Goal: Task Accomplishment & Management: Use online tool/utility

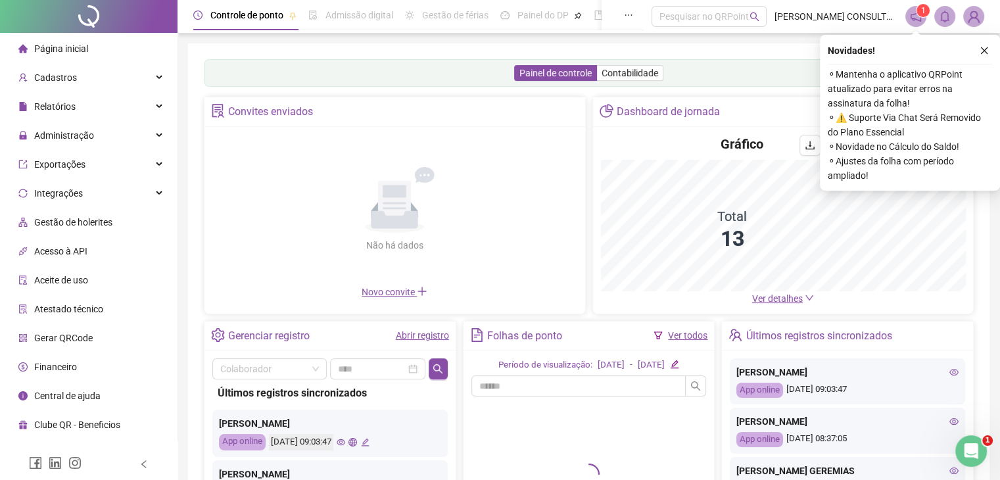
click at [105, 149] on ul "Página inicial Cadastros Relatórios Administração Exportações Integrações Gestã…" at bounding box center [89, 237] width 178 height 408
click at [92, 130] on div "Administração" at bounding box center [89, 135] width 172 height 26
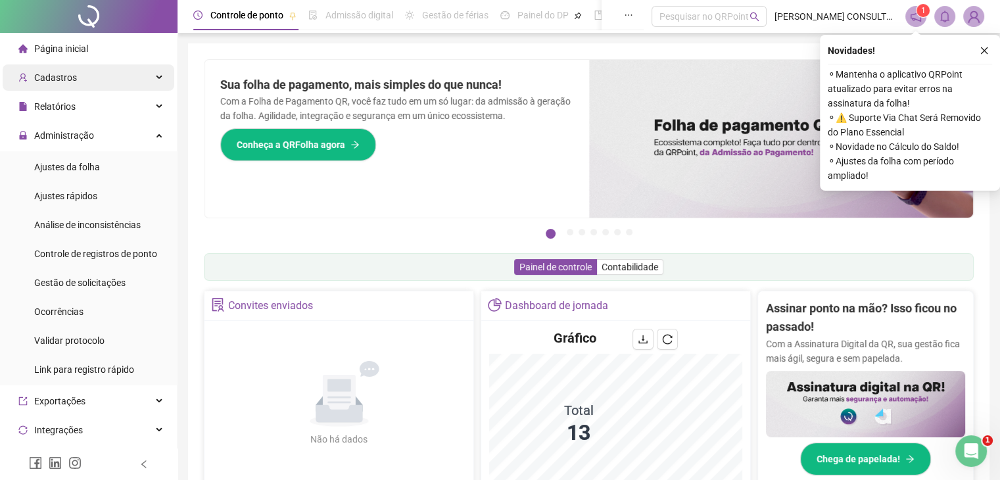
click at [81, 80] on div "Cadastros" at bounding box center [89, 77] width 172 height 26
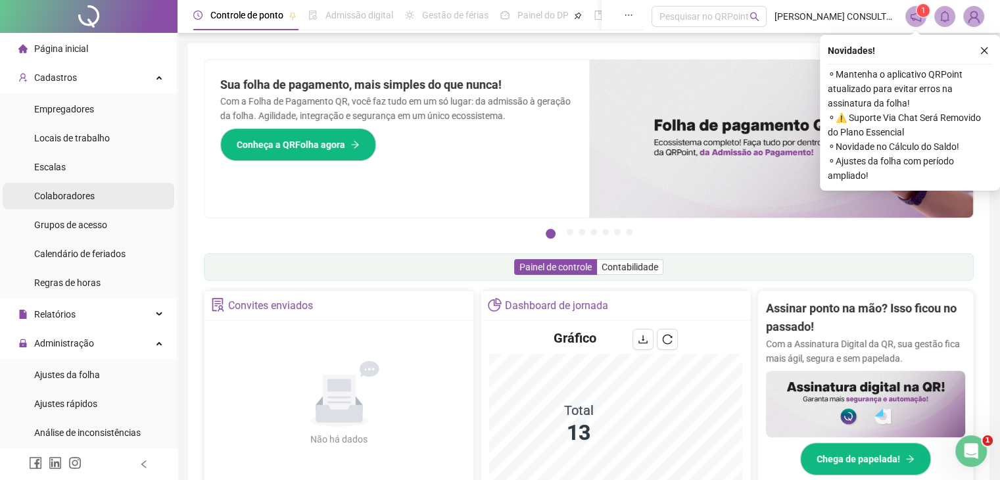
click at [103, 195] on li "Colaboradores" at bounding box center [89, 196] width 172 height 26
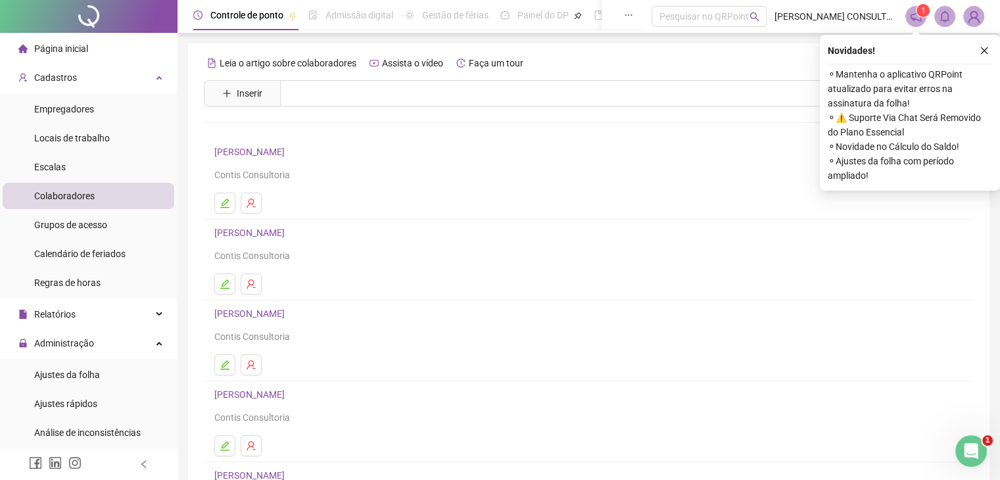
click at [245, 230] on link "[PERSON_NAME]" at bounding box center [251, 233] width 74 height 11
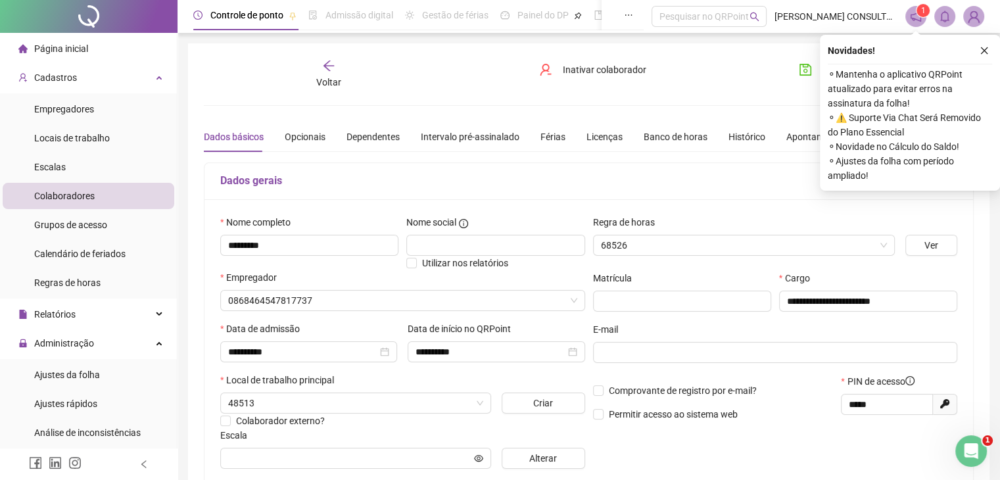
type input "**********"
click at [609, 135] on div "Licenças" at bounding box center [605, 137] width 36 height 14
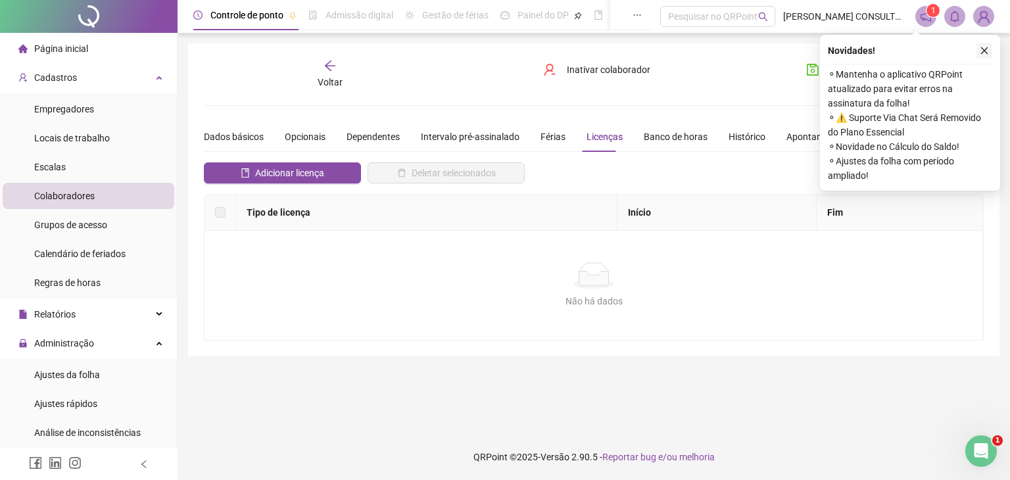
click at [984, 53] on icon "close" at bounding box center [984, 50] width 9 height 9
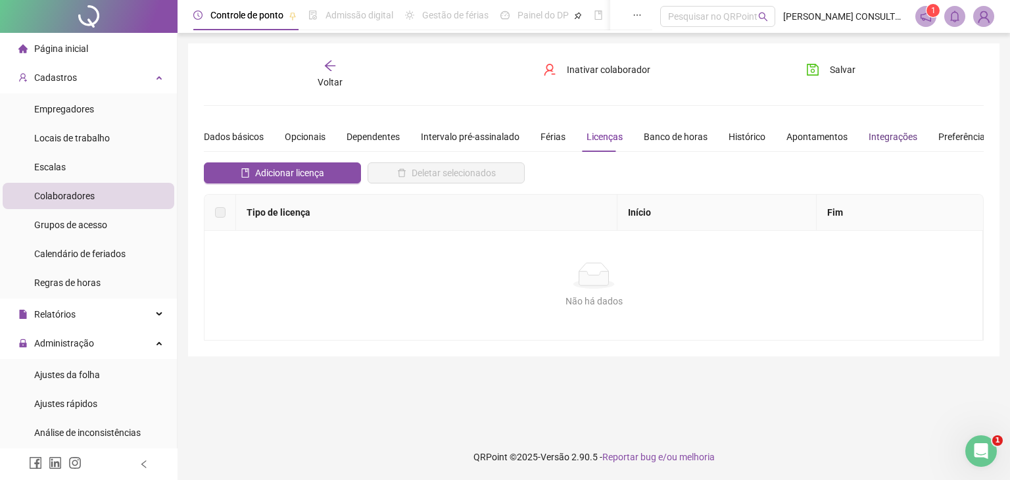
click at [889, 133] on div "Integrações" at bounding box center [893, 137] width 49 height 14
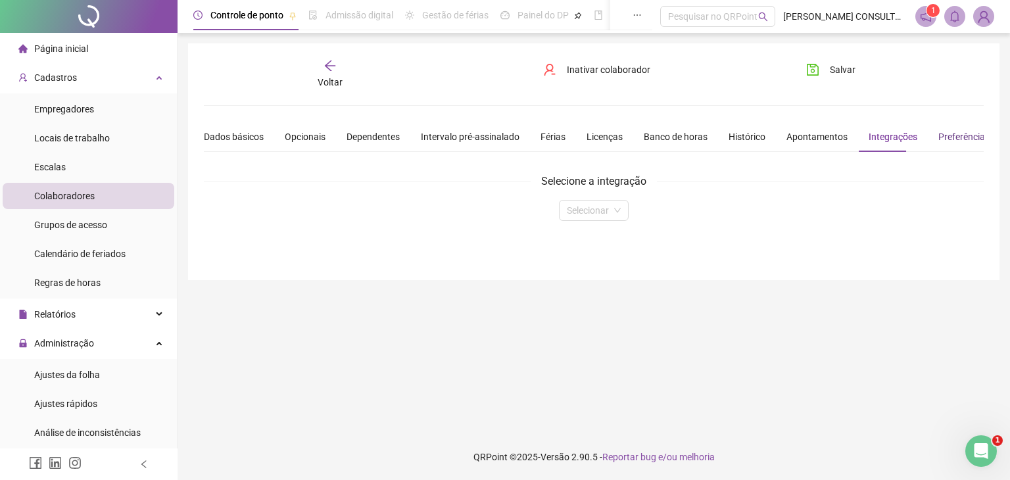
click at [938, 139] on div "Preferências" at bounding box center [963, 137] width 51 height 14
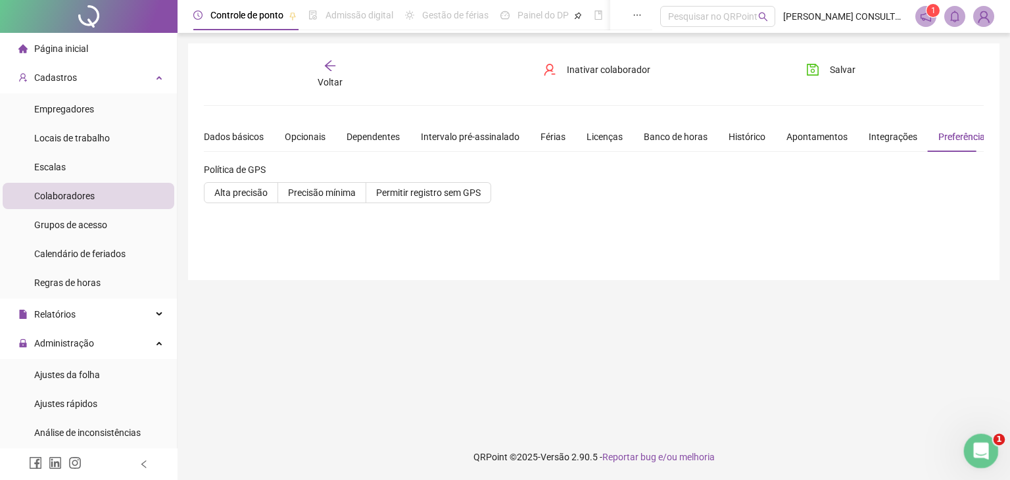
click at [979, 447] on icon "Abrir mensagem da Intercom" at bounding box center [980, 450] width 22 height 22
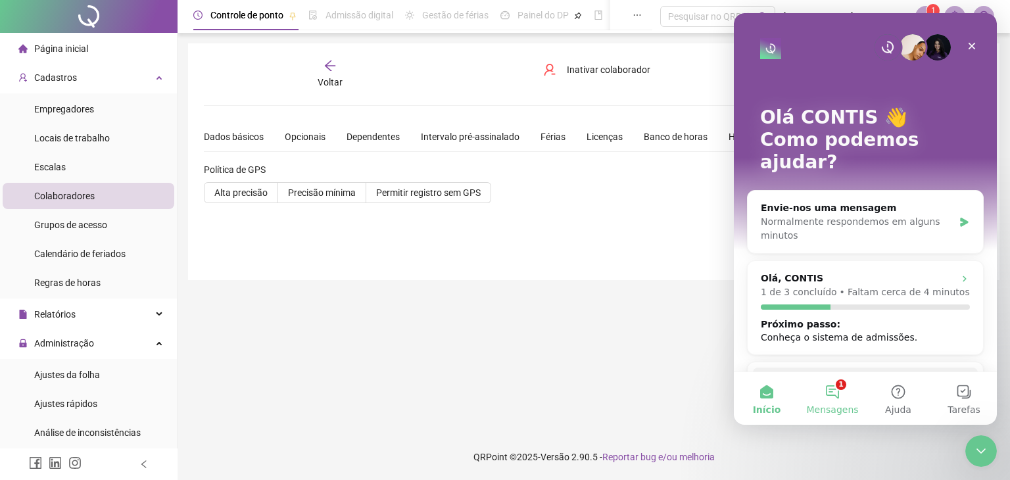
click at [833, 397] on button "1 Mensagens" at bounding box center [833, 398] width 66 height 53
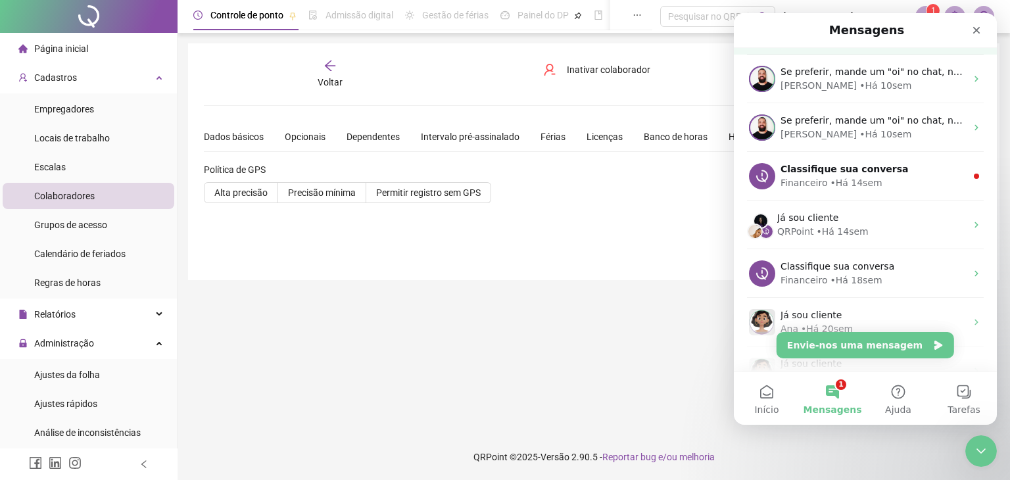
scroll to position [132, 0]
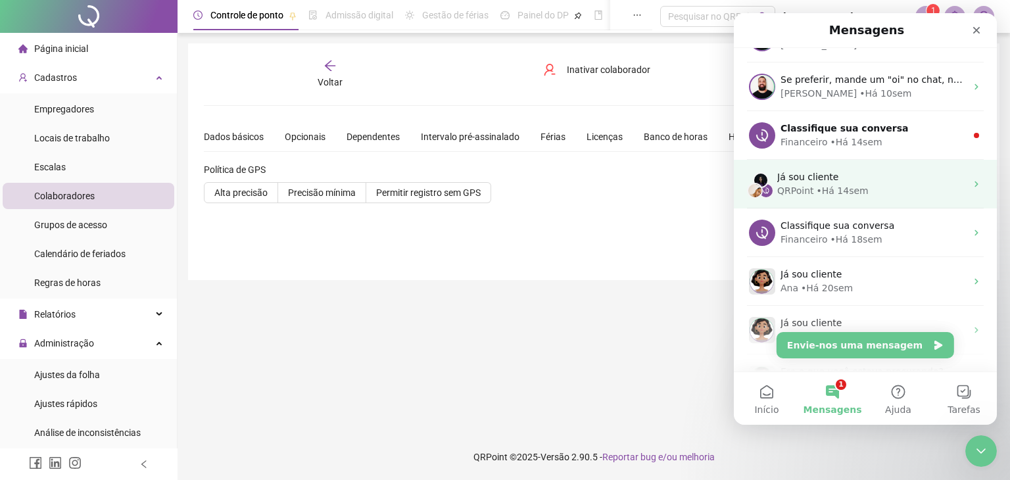
click at [884, 187] on div "QRPoint • Há 14sem" at bounding box center [871, 191] width 189 height 14
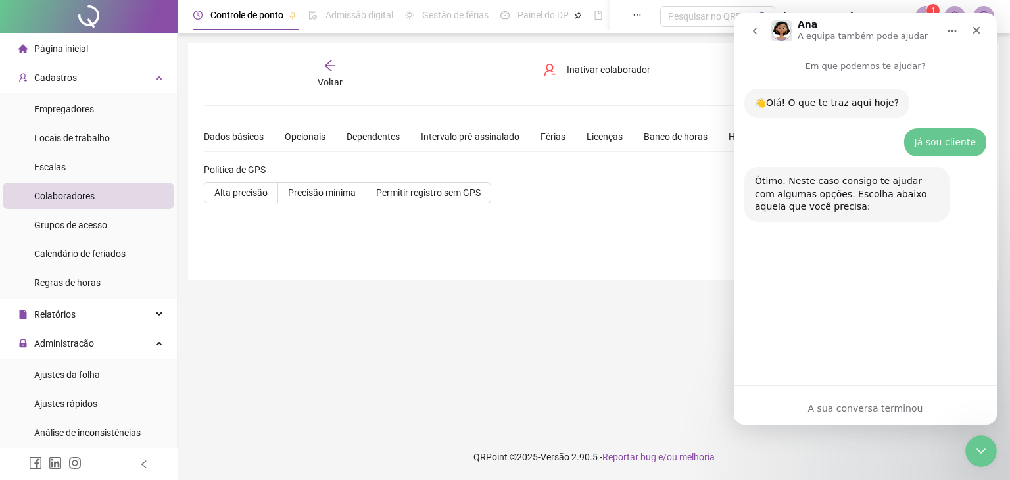
click at [758, 28] on icon "go back" at bounding box center [755, 31] width 11 height 11
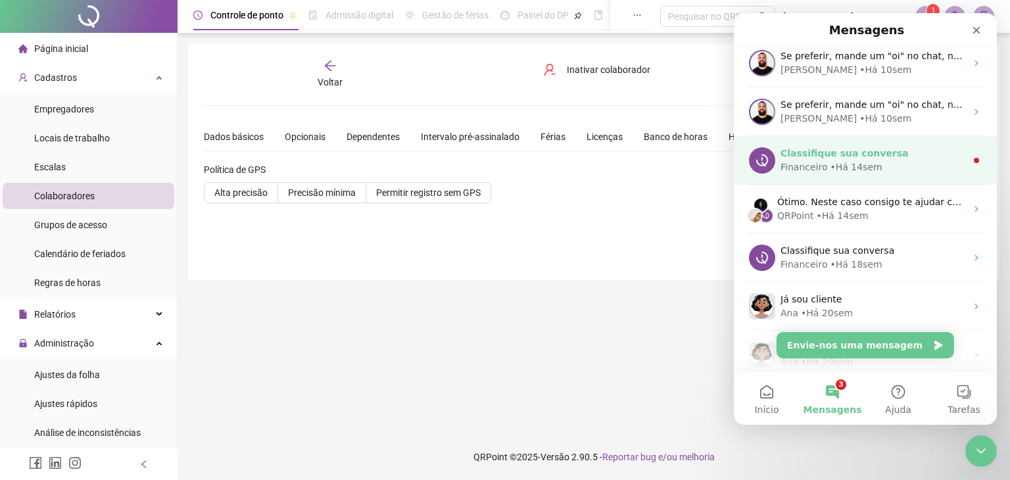
scroll to position [126, 0]
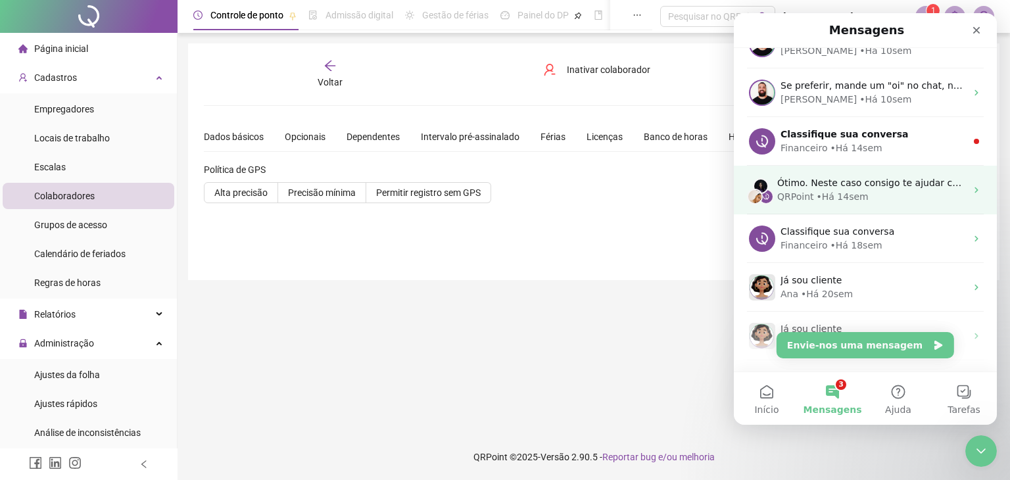
click at [888, 185] on span "Ótimo. Neste caso consigo te ajudar com algumas opções. Escolha abaixo aquela q…" at bounding box center [1007, 183] width 460 height 11
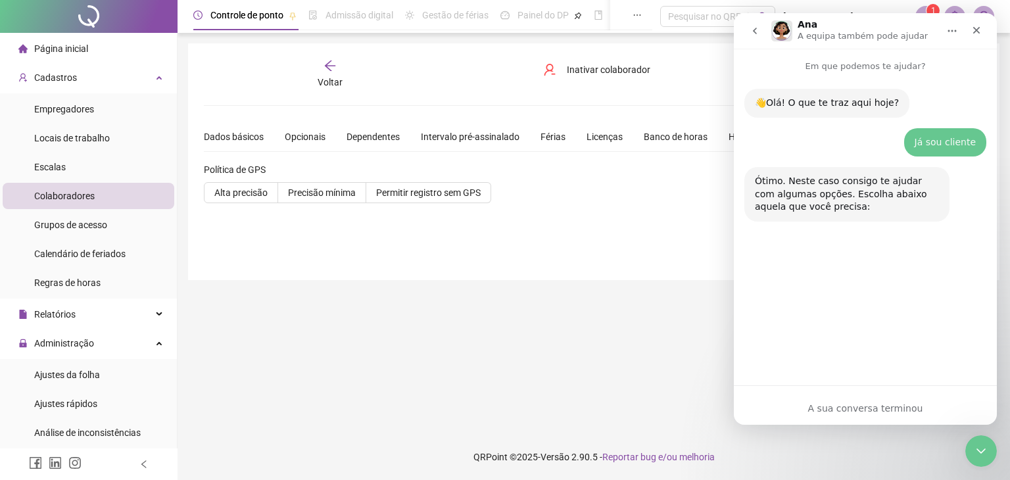
click at [753, 30] on icon "go back" at bounding box center [755, 31] width 11 height 11
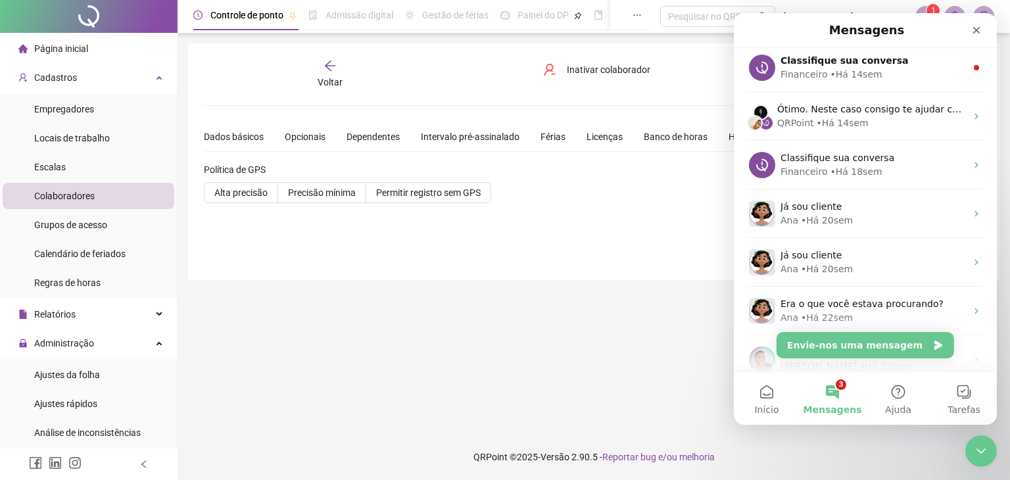
scroll to position [339, 0]
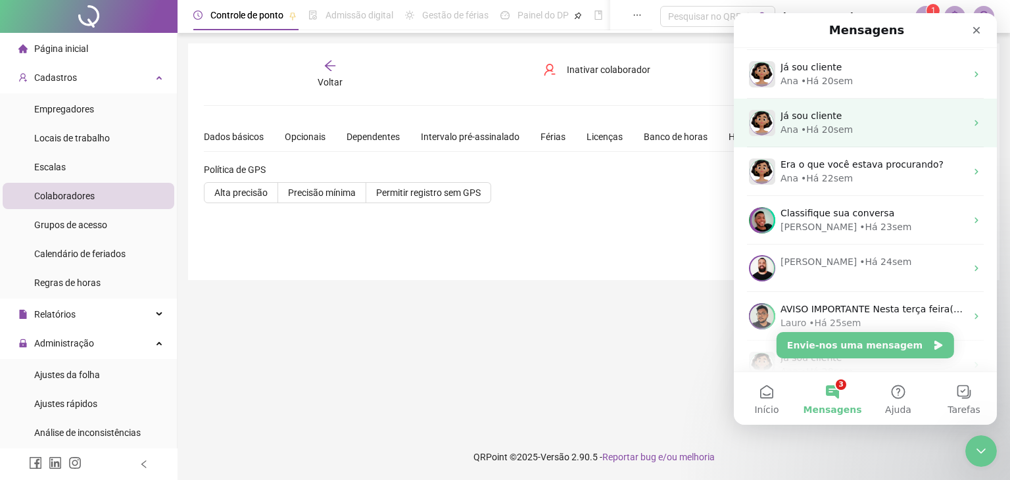
click at [861, 130] on div "Ana • Há 20sem" at bounding box center [873, 130] width 185 height 14
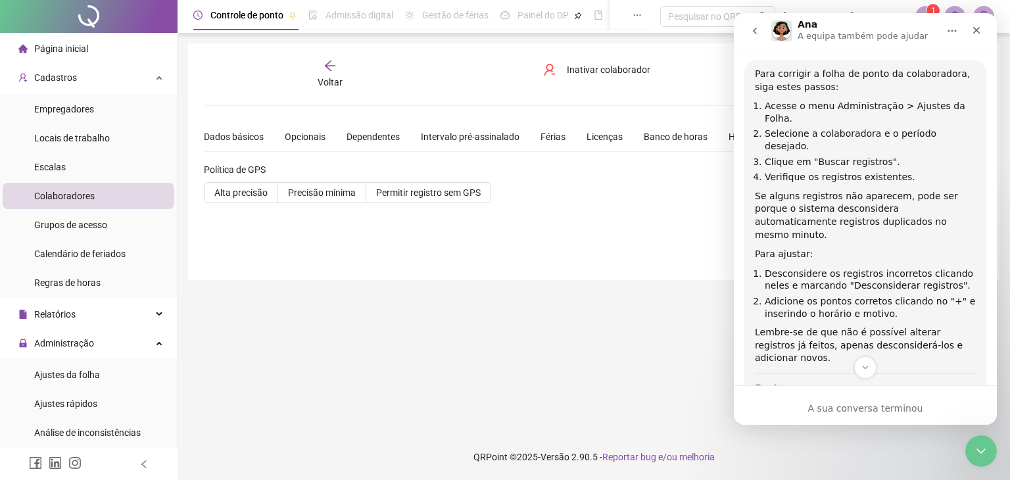
scroll to position [815, 0]
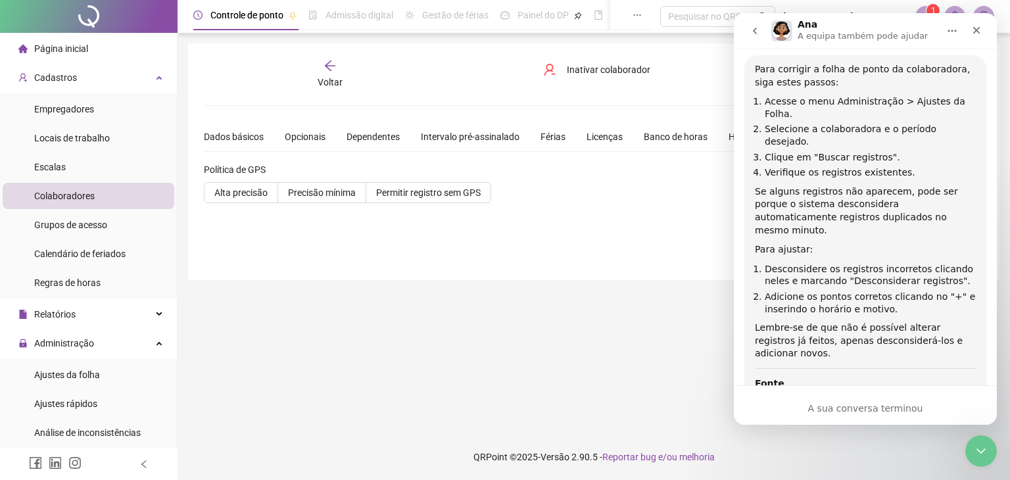
click at [750, 32] on icon "go back" at bounding box center [755, 31] width 11 height 11
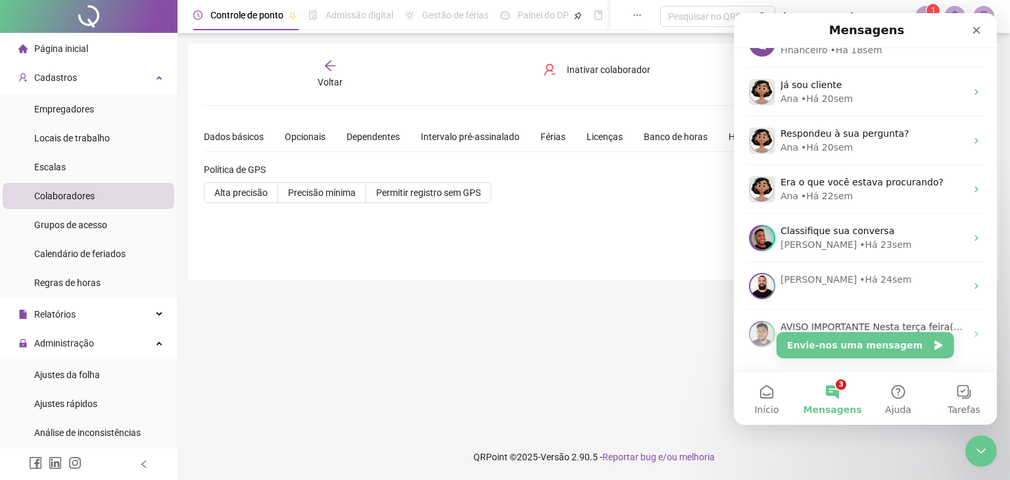
scroll to position [459, 0]
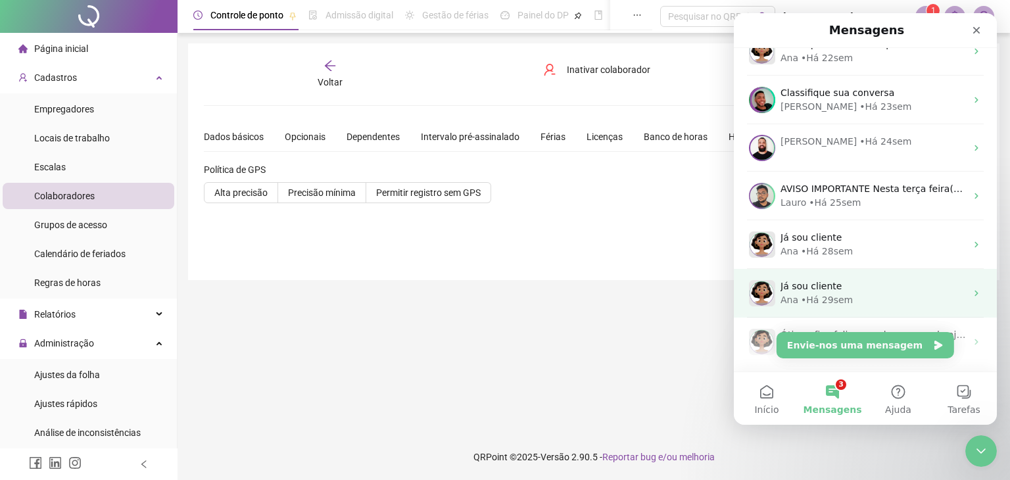
click at [888, 297] on div "Ana • Há 29sem" at bounding box center [873, 300] width 185 height 14
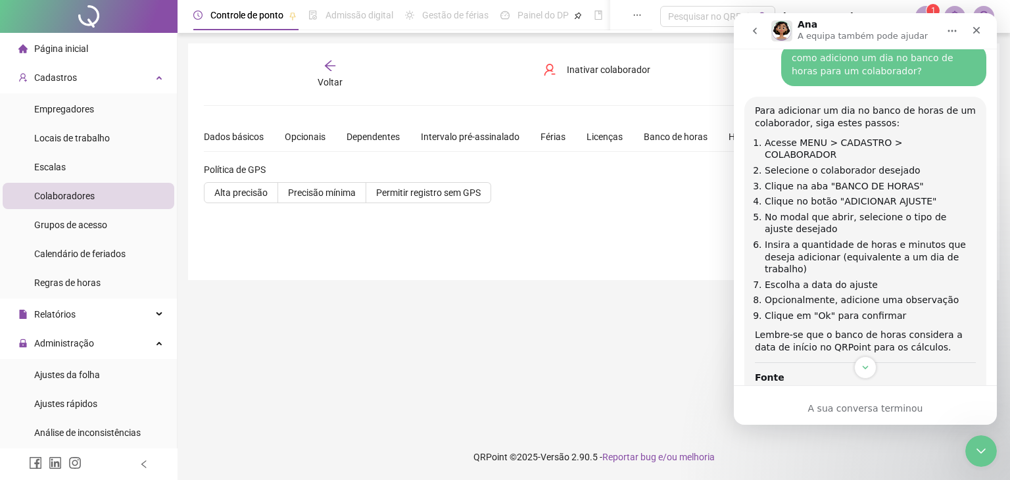
scroll to position [364, 0]
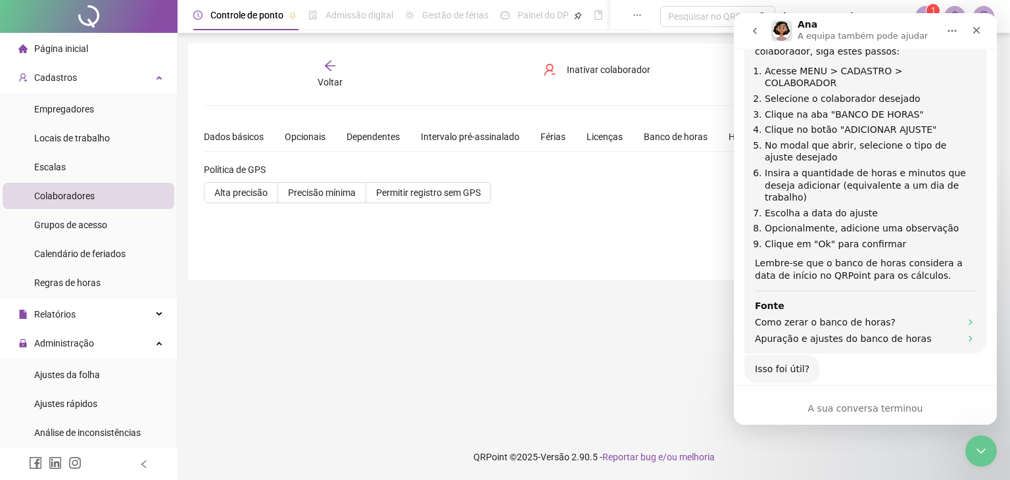
click at [762, 30] on button "go back" at bounding box center [754, 30] width 25 height 25
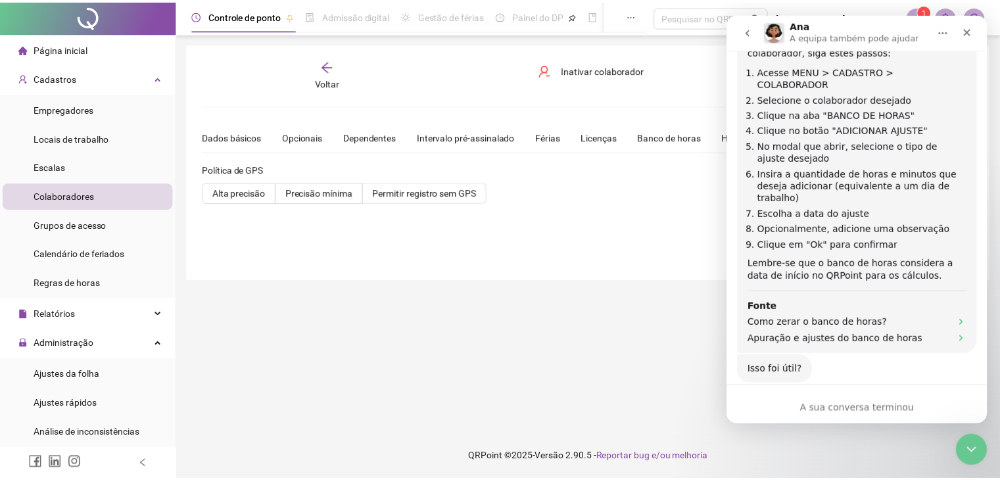
scroll to position [0, 0]
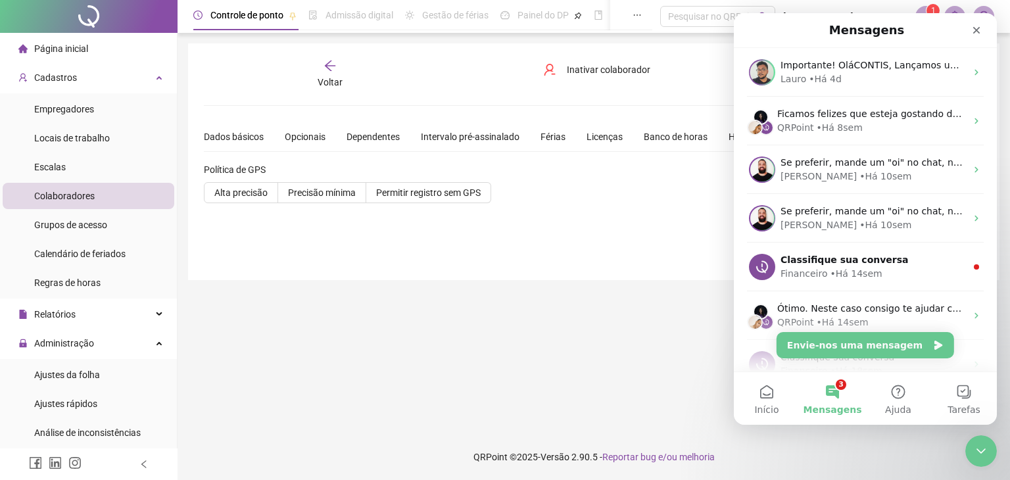
click at [342, 341] on main "**********" at bounding box center [594, 233] width 812 height 380
click at [82, 111] on span "Empregadores" at bounding box center [64, 109] width 60 height 11
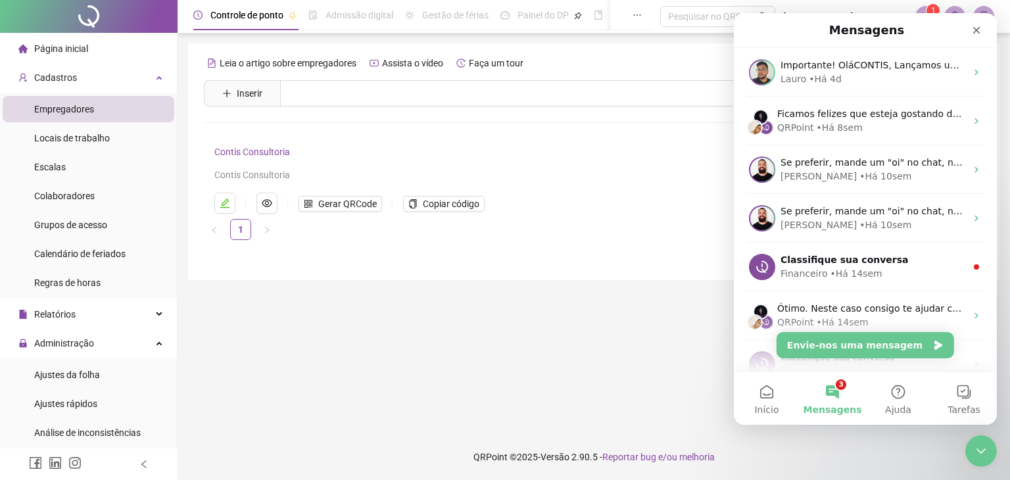
click at [258, 156] on link "Contis Consultoria" at bounding box center [252, 152] width 76 height 11
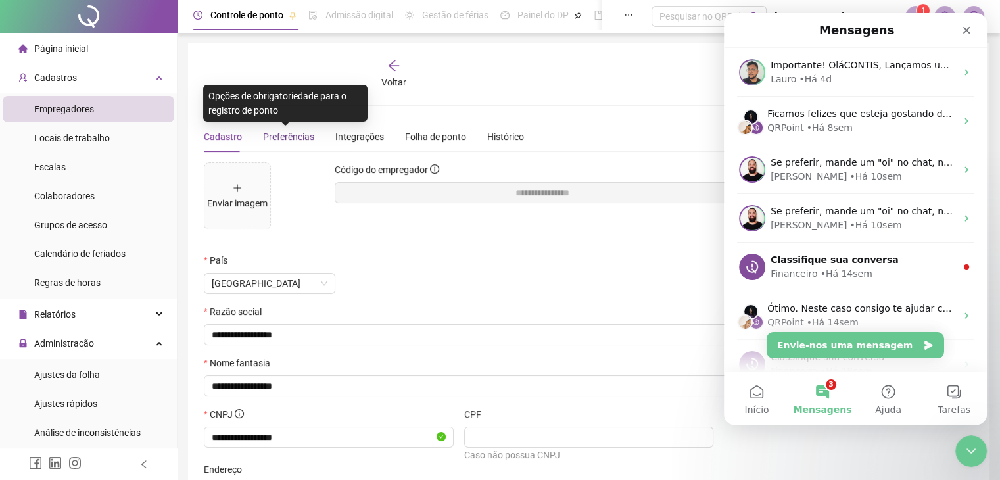
click at [292, 133] on span "Preferências" at bounding box center [288, 137] width 51 height 11
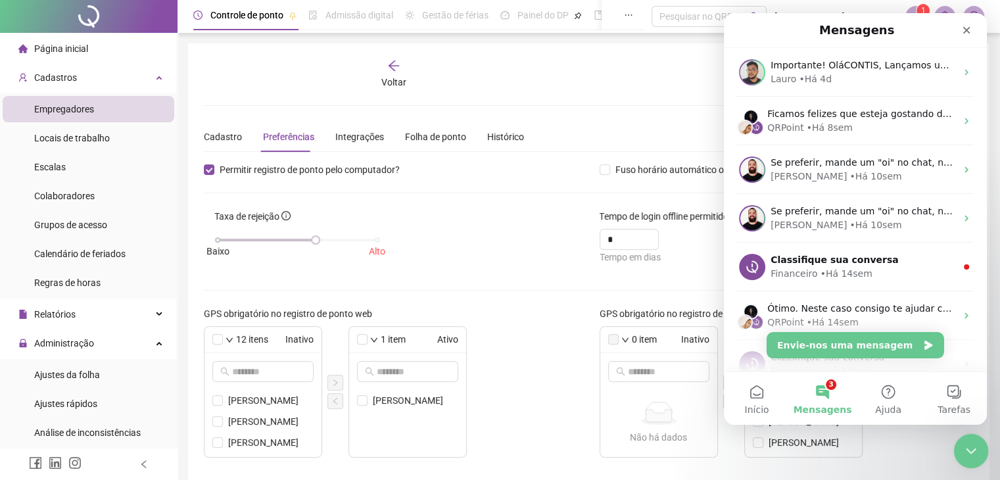
click at [971, 438] on div "Fechar mensagem da Intercom" at bounding box center [970, 449] width 32 height 32
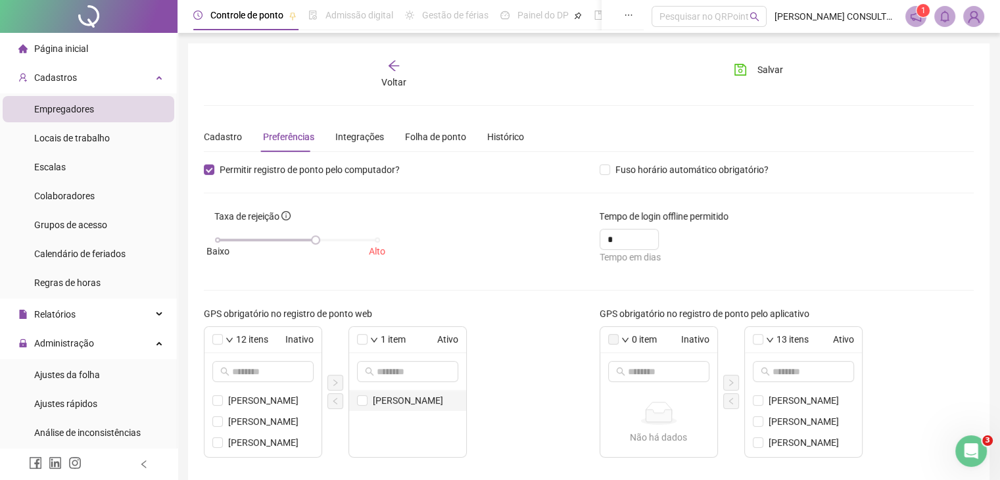
click at [377, 398] on span "[PERSON_NAME]" at bounding box center [415, 400] width 85 height 14
click at [337, 398] on icon "left" at bounding box center [335, 401] width 8 height 8
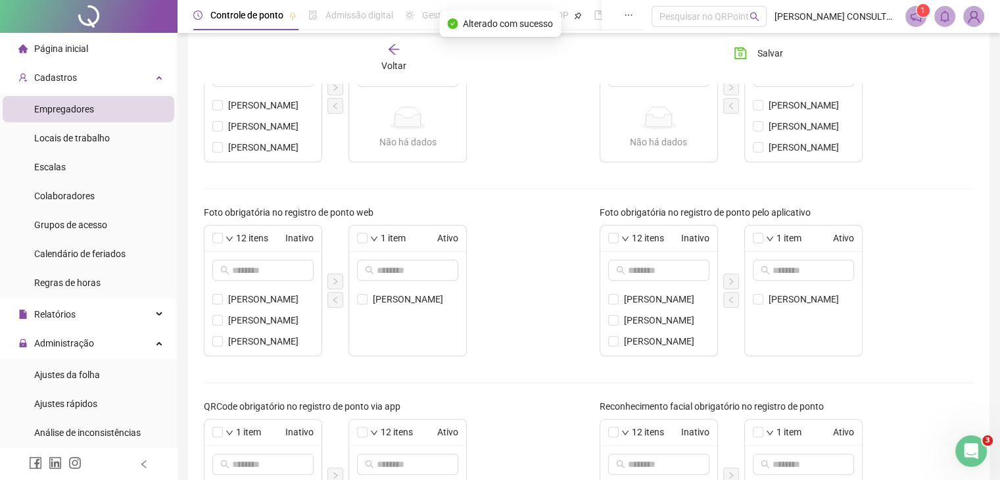
scroll to position [302, 0]
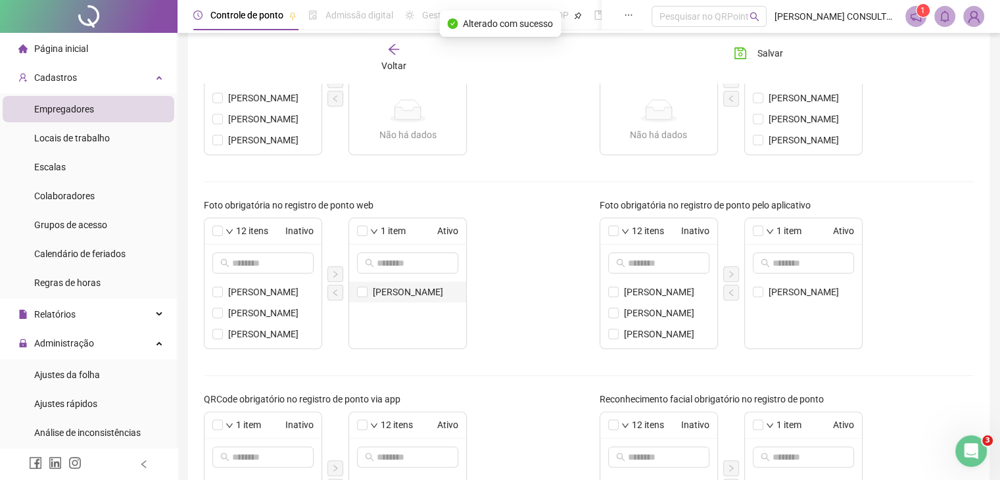
click at [410, 293] on span "[PERSON_NAME]" at bounding box center [415, 292] width 85 height 14
click at [334, 291] on icon "left" at bounding box center [335, 293] width 8 height 8
click at [808, 285] on span "[PERSON_NAME]" at bounding box center [811, 292] width 85 height 14
click at [736, 291] on button "button" at bounding box center [731, 293] width 16 height 16
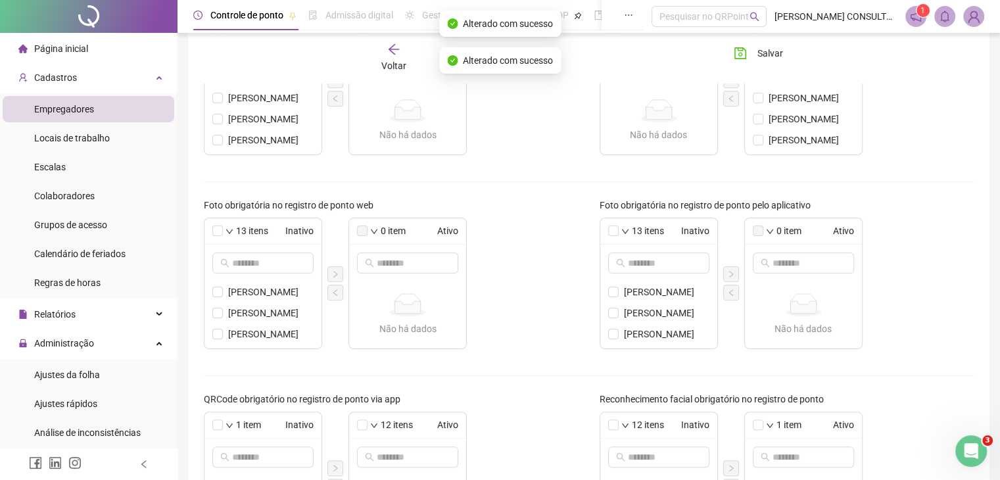
scroll to position [447, 0]
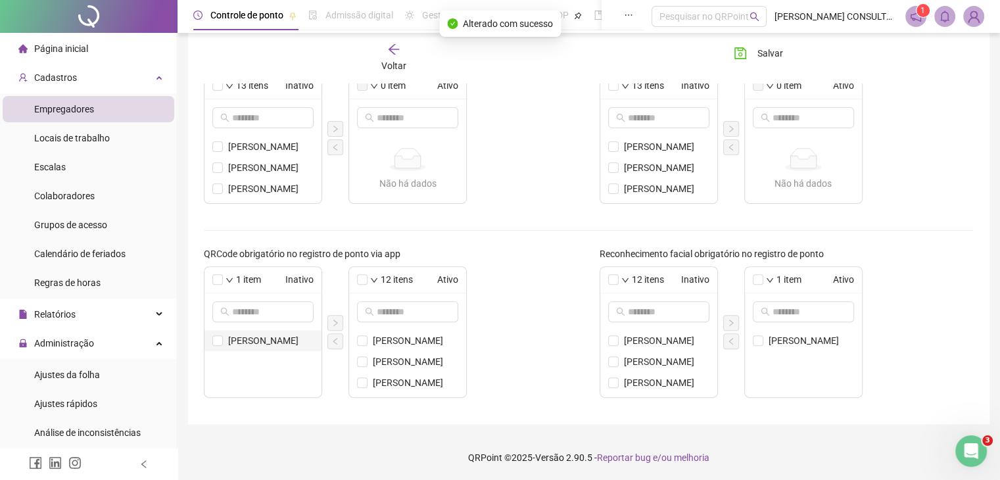
click at [255, 338] on span "[PERSON_NAME]" at bounding box center [270, 340] width 85 height 14
click at [335, 320] on icon "right" at bounding box center [335, 323] width 4 height 7
click at [813, 341] on span "[PERSON_NAME]" at bounding box center [811, 340] width 85 height 14
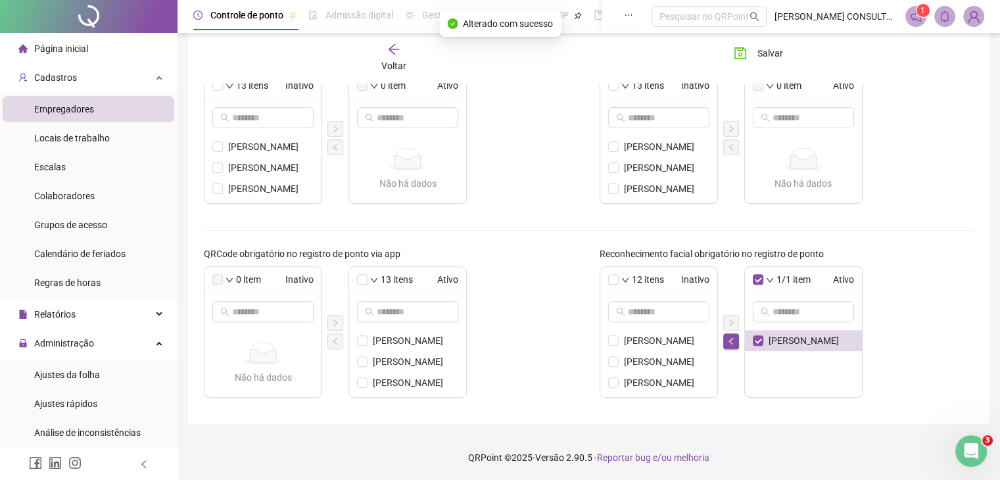
click at [739, 338] on div "12 itens Inativo [PERSON_NAME] [PERSON_NAME] [PERSON_NAME] [PERSON_NAME] GEREMI…" at bounding box center [787, 332] width 375 height 132
click at [731, 338] on icon "left" at bounding box center [731, 341] width 4 height 7
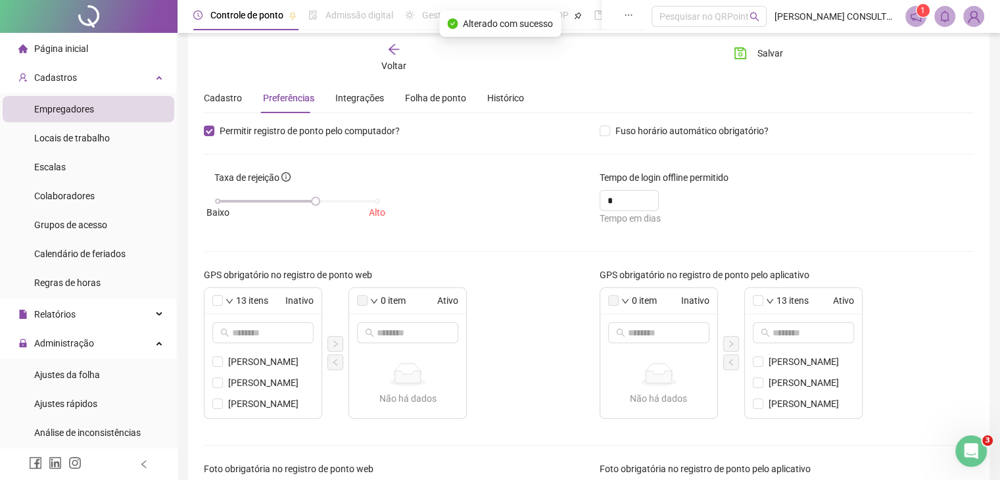
scroll to position [0, 0]
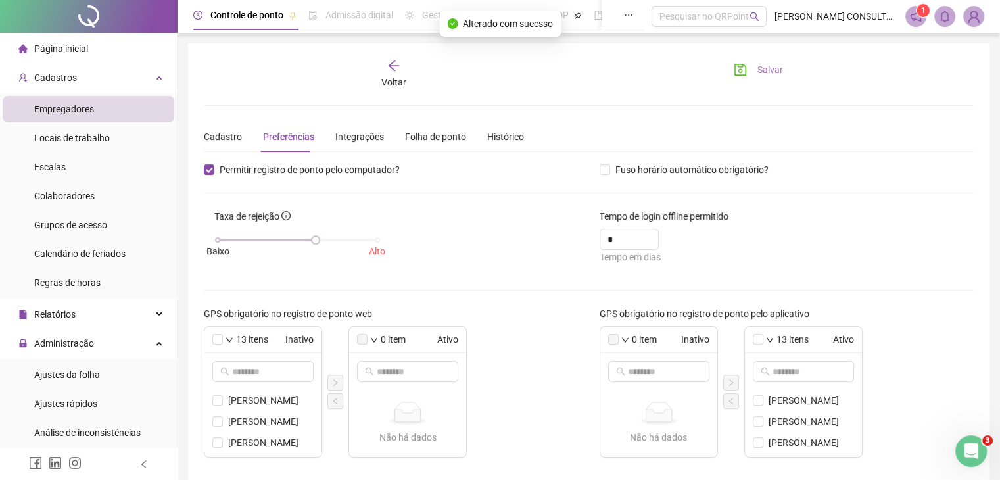
click at [765, 69] on span "Salvar" at bounding box center [771, 69] width 26 height 14
click at [85, 191] on span "Colaboradores" at bounding box center [64, 196] width 61 height 11
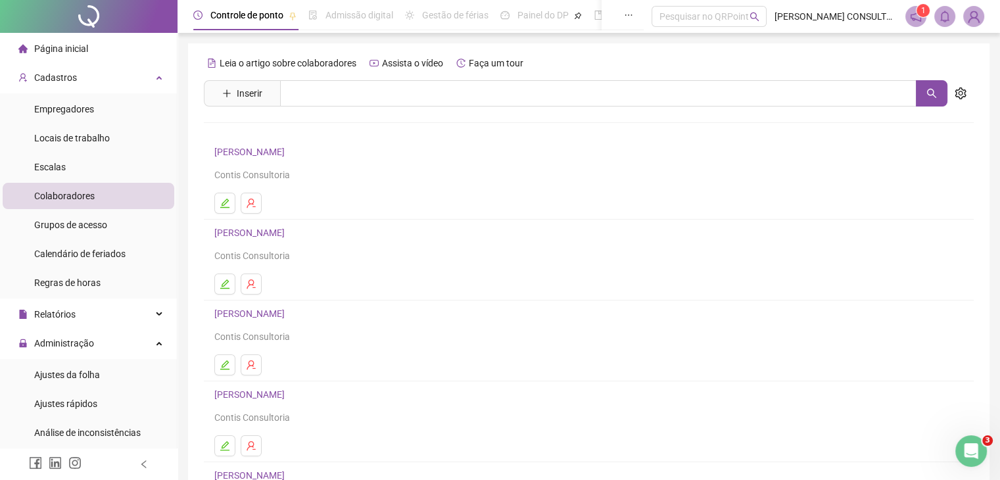
click at [249, 235] on link "[PERSON_NAME]" at bounding box center [251, 233] width 74 height 11
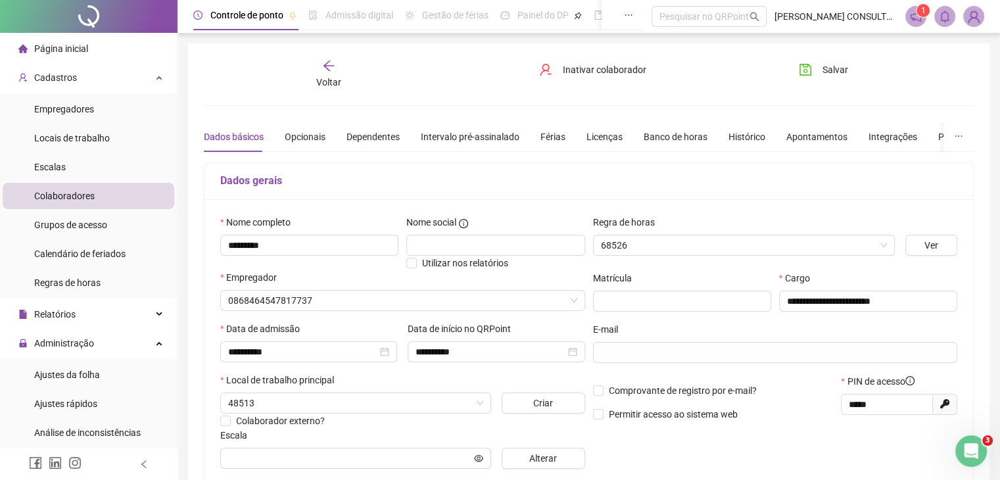
type input "**********"
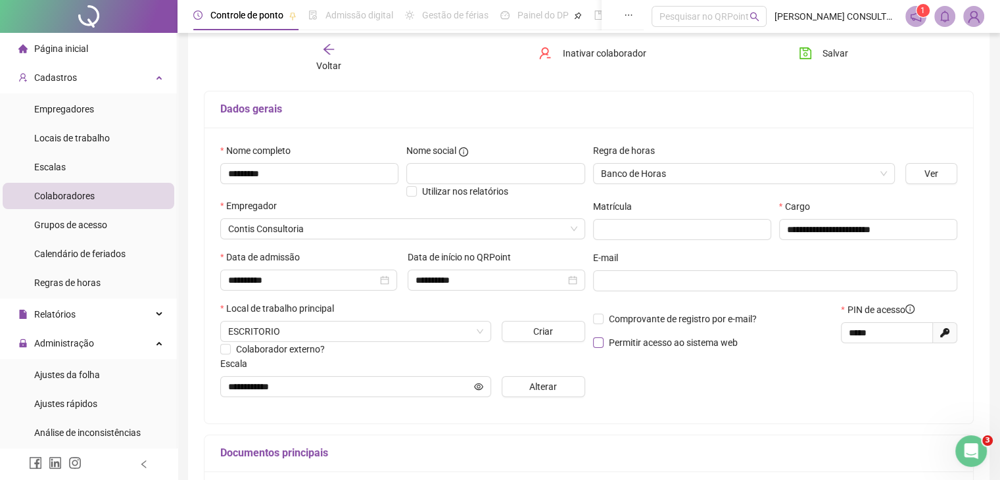
scroll to position [70, 0]
click at [66, 107] on span "Empregadores" at bounding box center [64, 109] width 60 height 11
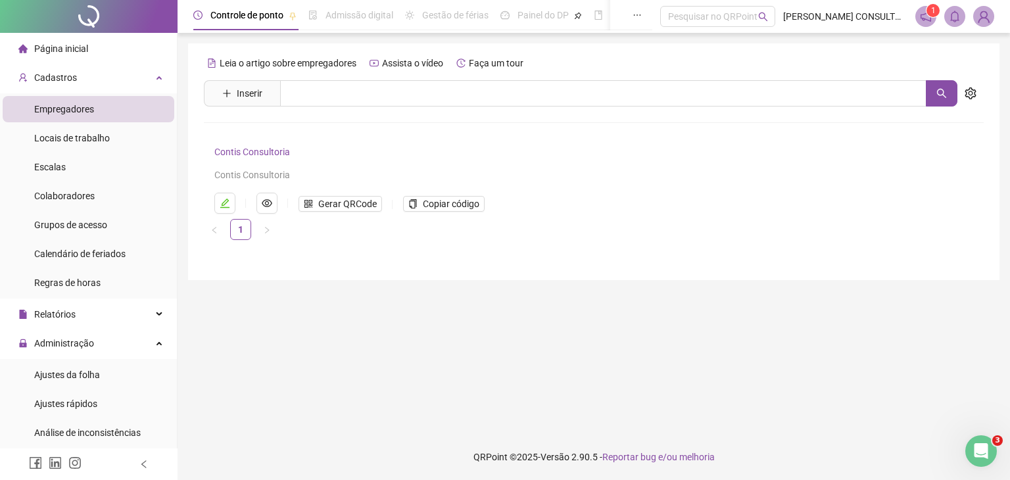
click at [271, 157] on link "Contis Consultoria" at bounding box center [252, 152] width 76 height 11
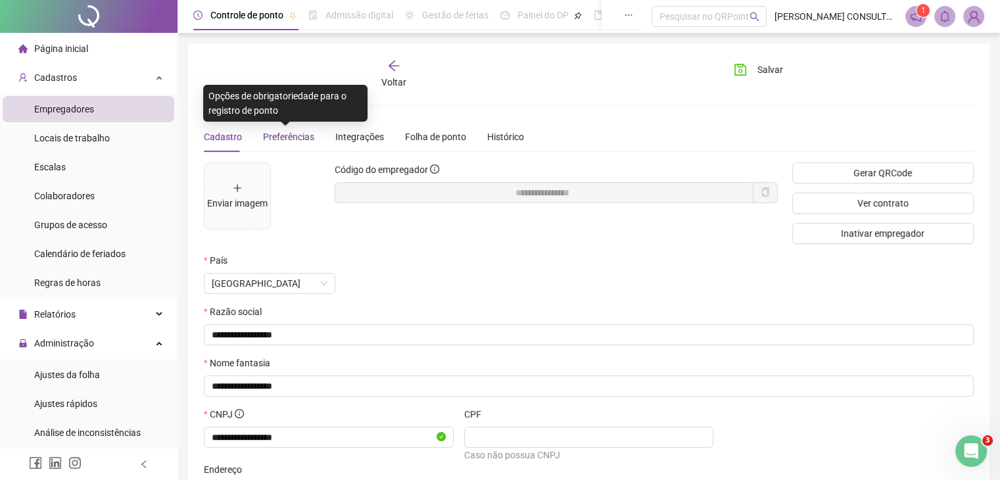
click at [268, 137] on span "Preferências" at bounding box center [288, 137] width 51 height 11
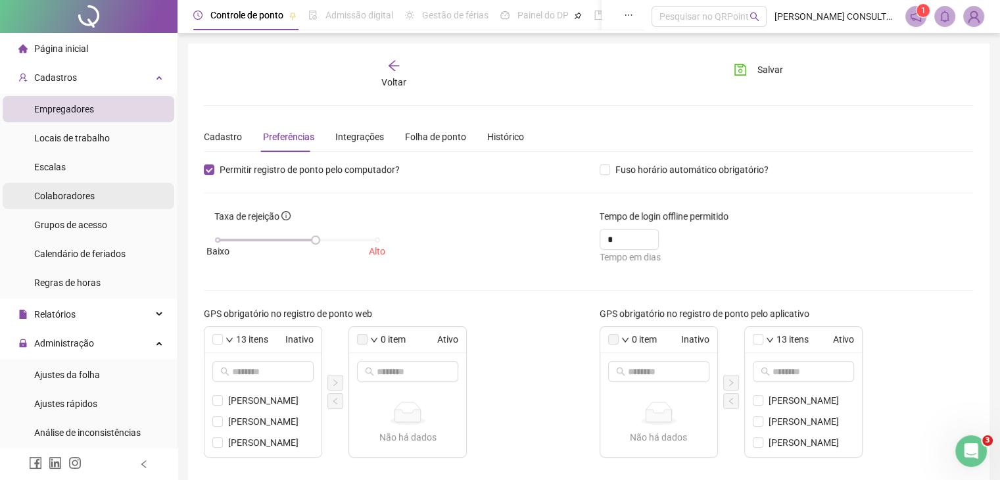
click at [103, 203] on li "Colaboradores" at bounding box center [89, 196] width 172 height 26
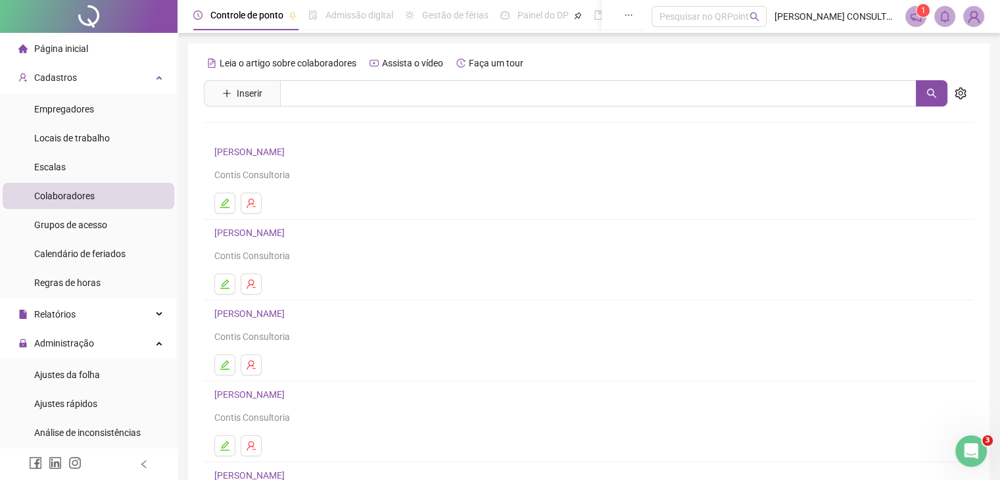
click at [235, 230] on link "[PERSON_NAME]" at bounding box center [251, 233] width 74 height 11
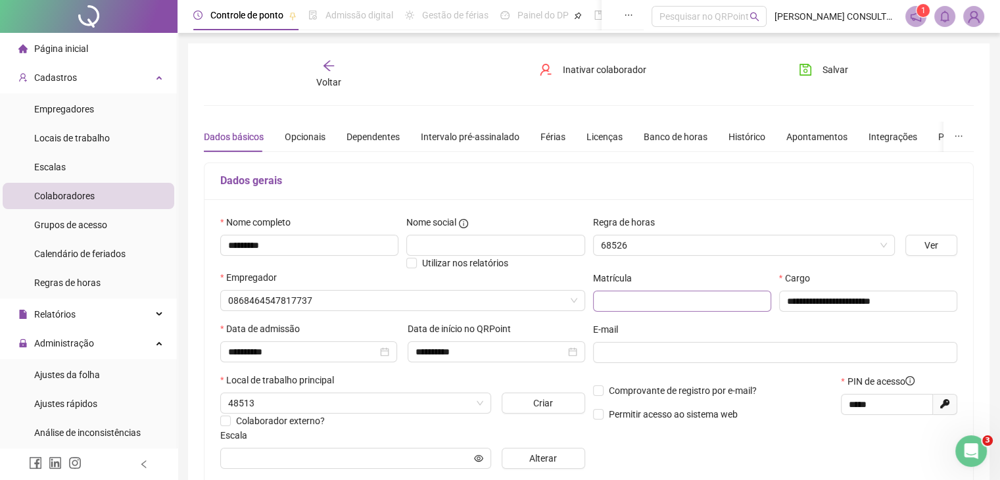
type input "**********"
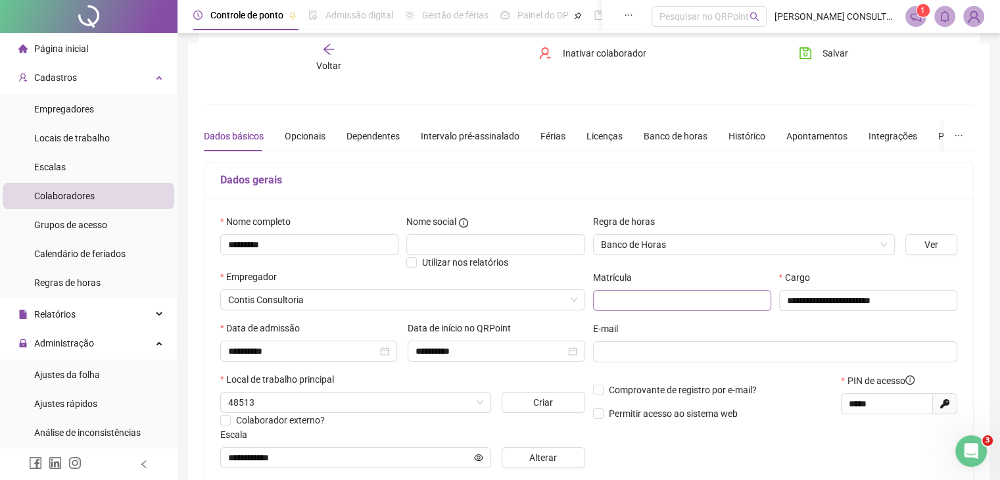
scroll to position [80, 0]
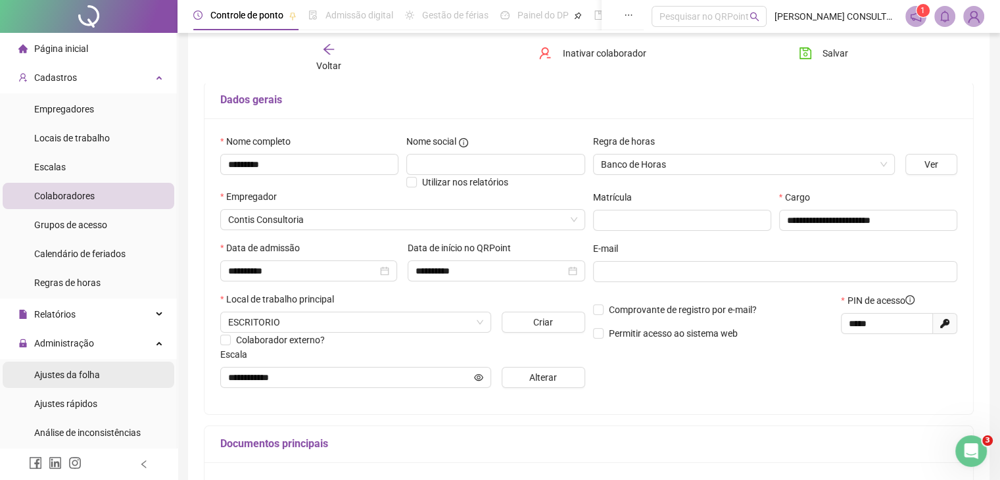
click at [92, 364] on div "Ajustes da folha" at bounding box center [67, 375] width 66 height 26
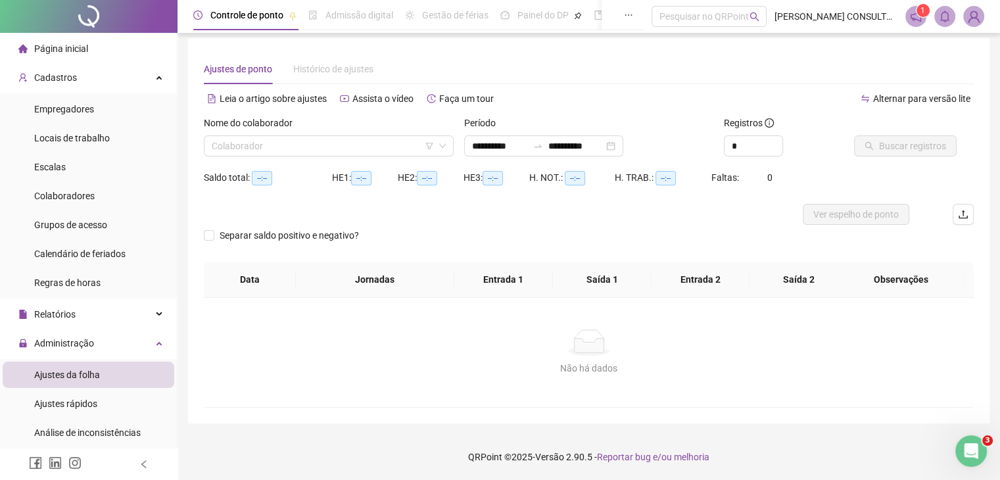
scroll to position [5, 0]
type input "**********"
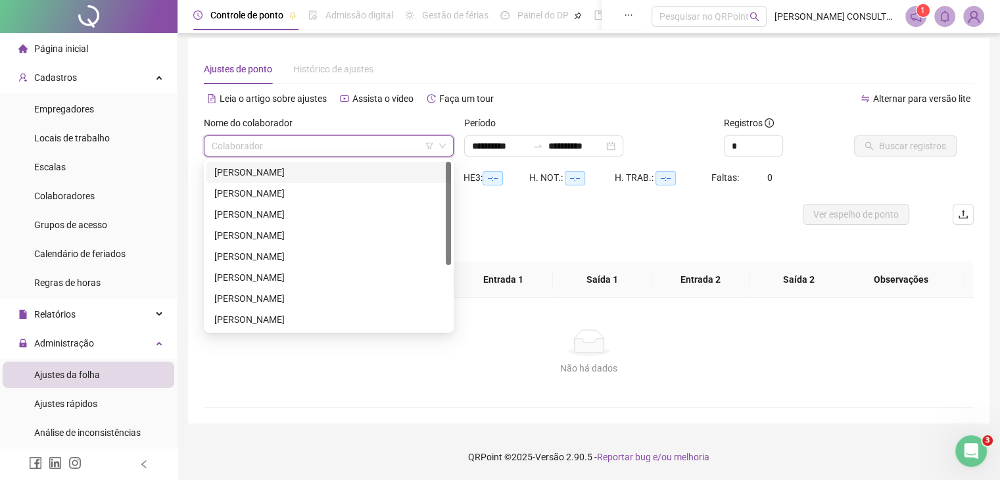
click at [370, 144] on input "search" at bounding box center [323, 146] width 222 height 20
click at [303, 195] on div "[PERSON_NAME]" at bounding box center [328, 193] width 229 height 14
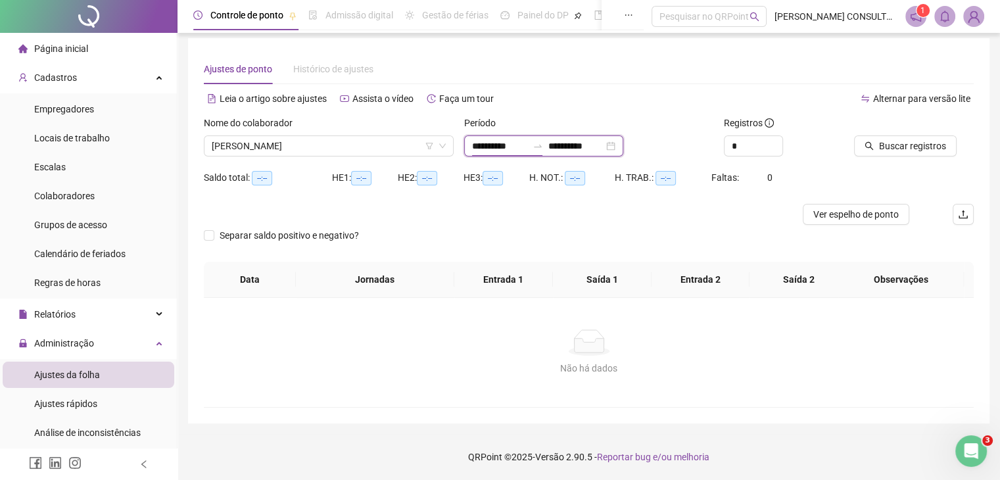
click at [497, 146] on input "**********" at bounding box center [499, 146] width 55 height 14
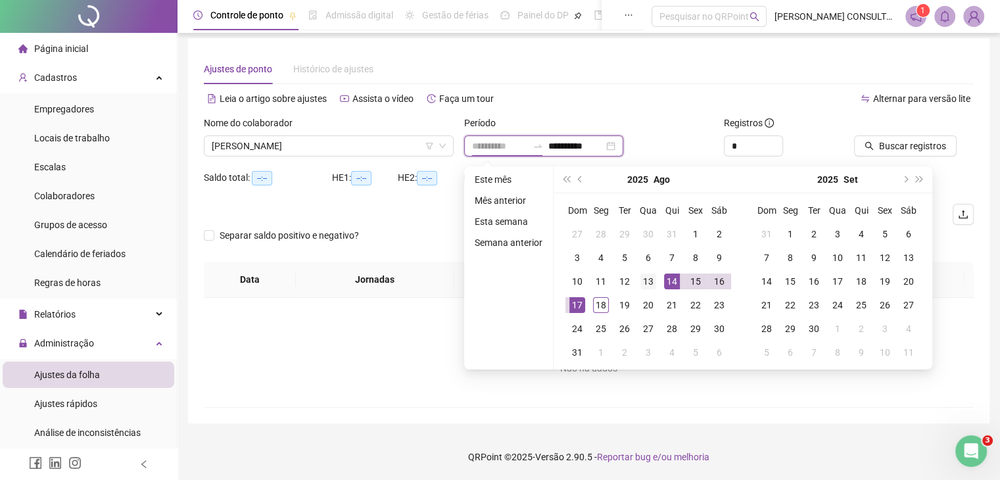
type input "**********"
click at [652, 282] on div "13" at bounding box center [649, 282] width 16 height 16
type input "**********"
click at [596, 306] on div "18" at bounding box center [601, 305] width 16 height 16
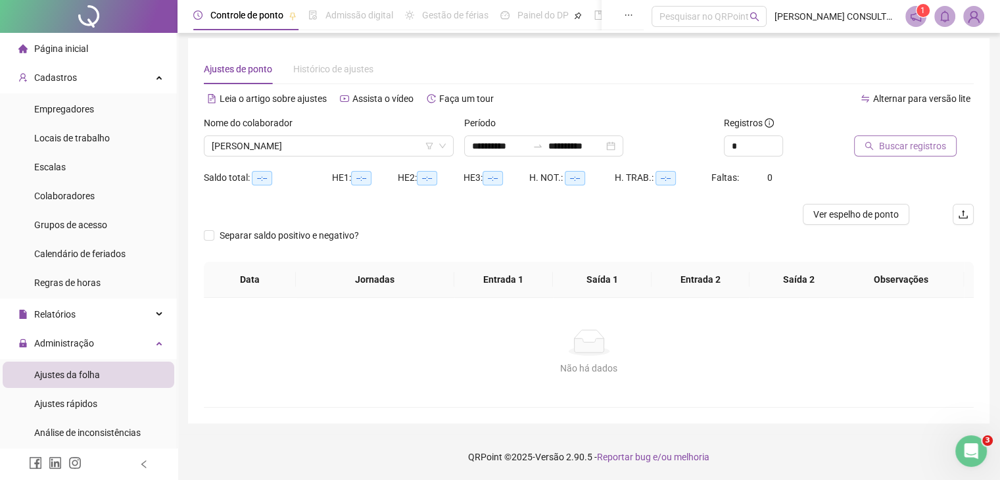
click at [917, 154] on button "Buscar registros" at bounding box center [905, 145] width 103 height 21
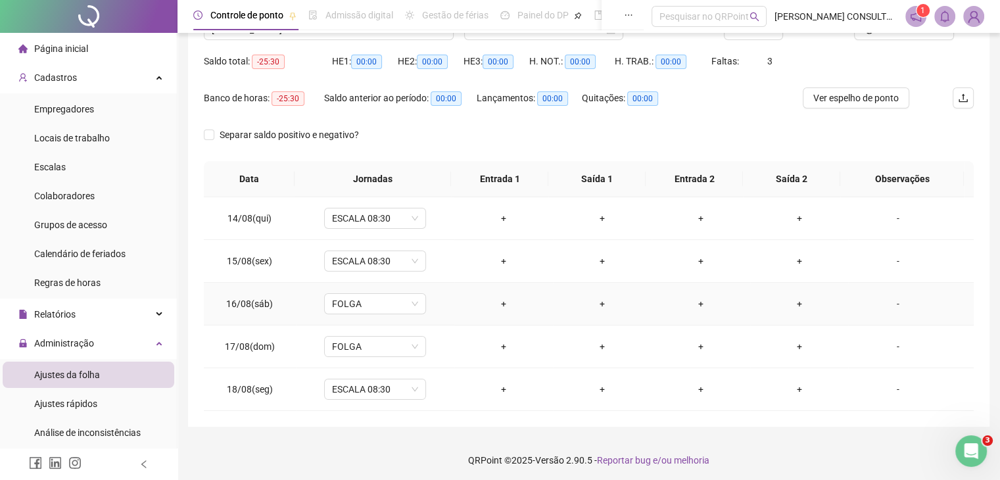
scroll to position [122, 0]
click at [500, 221] on div "+" at bounding box center [504, 217] width 78 height 14
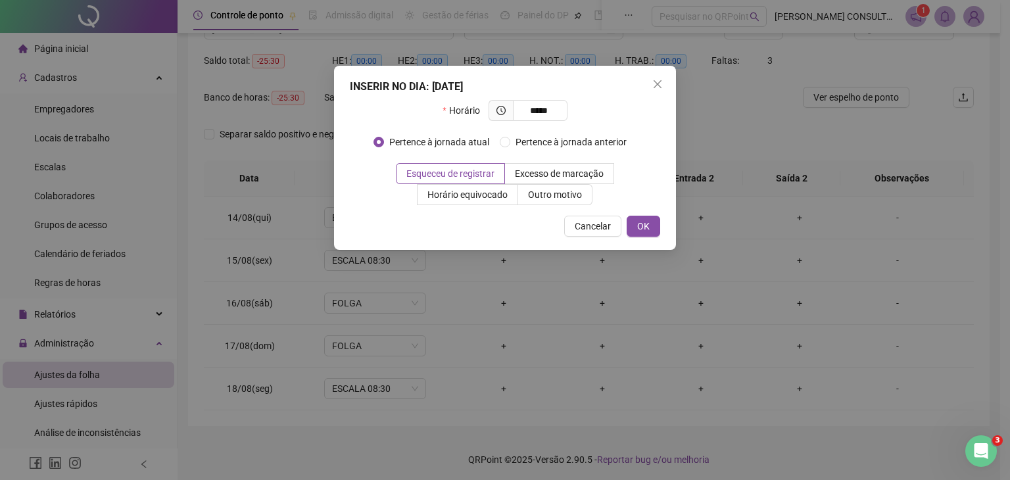
type input "*****"
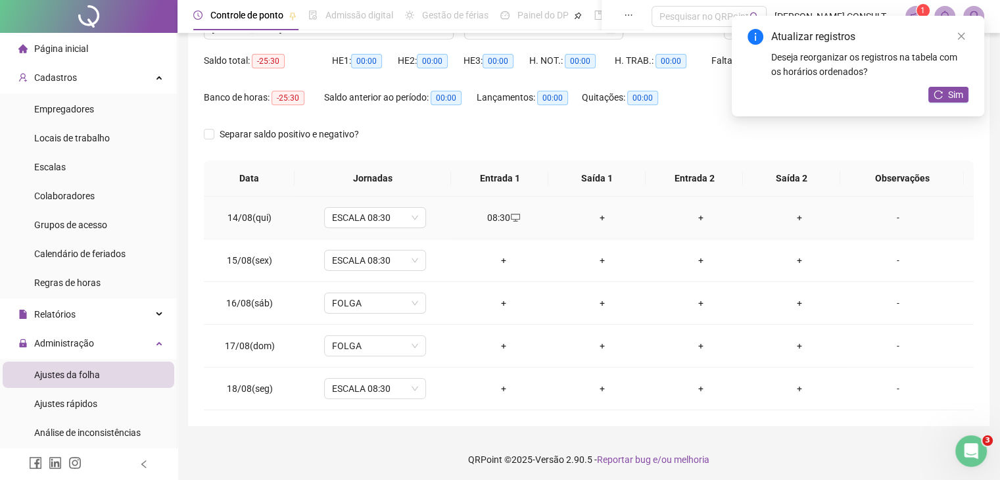
click at [600, 220] on div "+" at bounding box center [603, 217] width 78 height 14
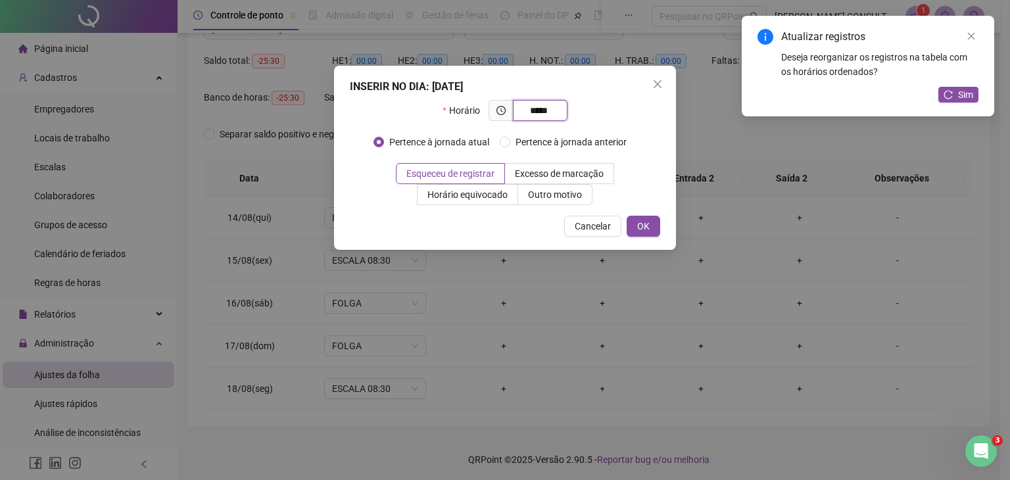
type input "*****"
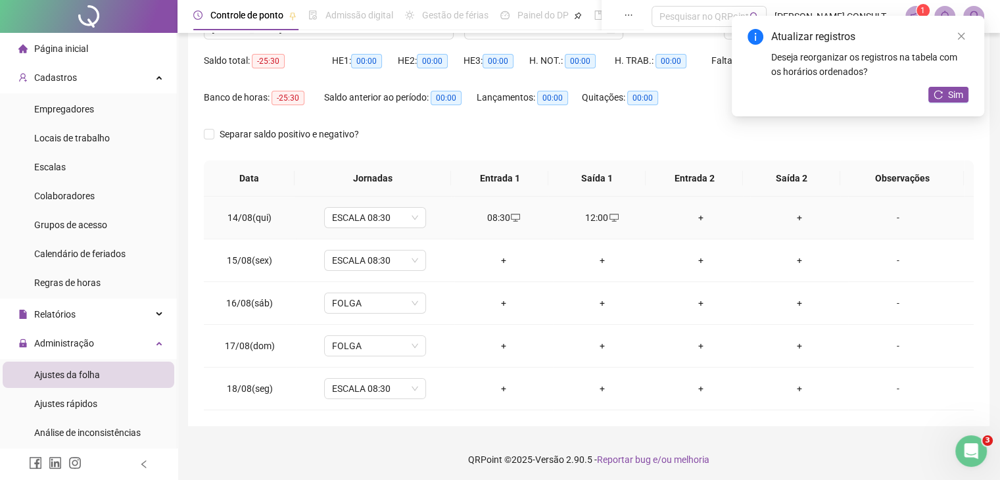
click at [694, 218] on div "+" at bounding box center [701, 217] width 78 height 14
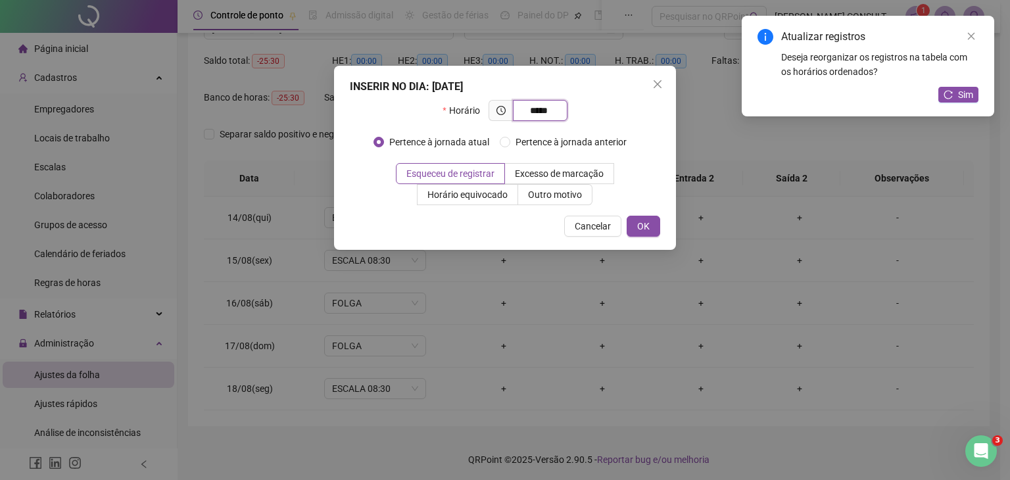
type input "*****"
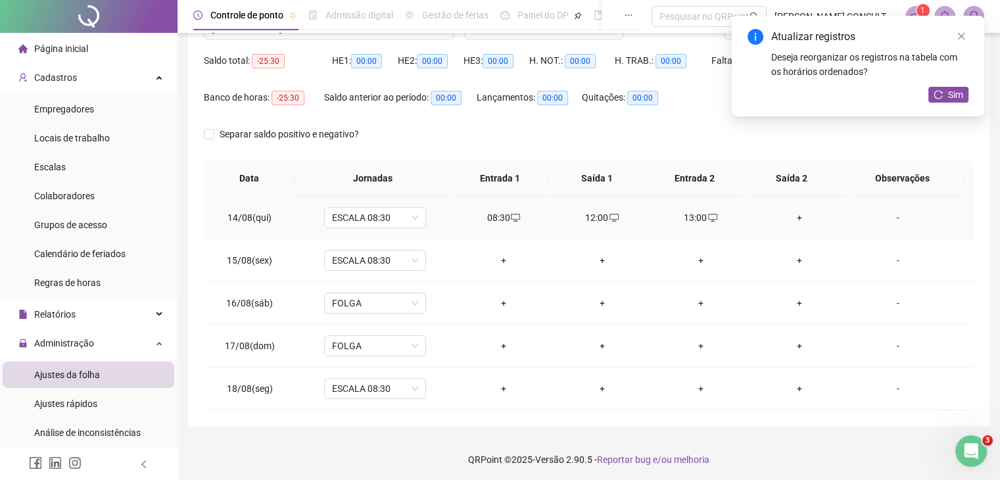
click at [784, 216] on div "+" at bounding box center [800, 217] width 78 height 14
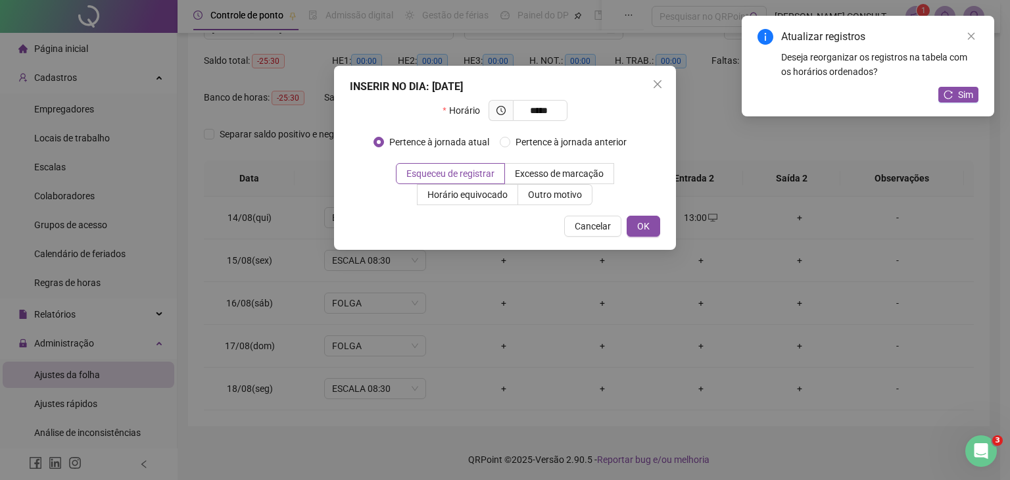
type input "*****"
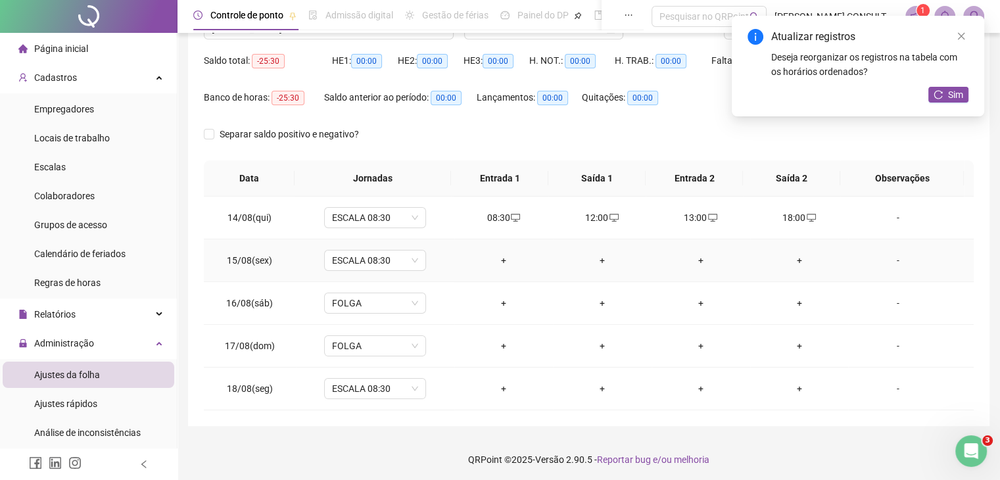
click at [495, 259] on div "+" at bounding box center [504, 260] width 78 height 14
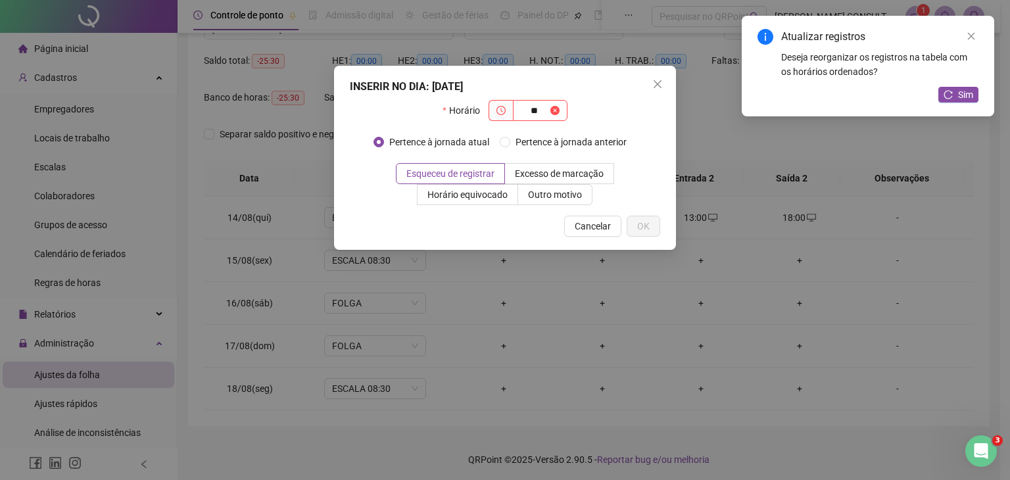
type input "**"
click at [657, 70] on div "INSERIR NO DIA : [DATE] Horário ** Pertence à jornada atual Pertence à jornada …" at bounding box center [505, 158] width 342 height 184
click at [660, 85] on icon "close" at bounding box center [657, 84] width 11 height 11
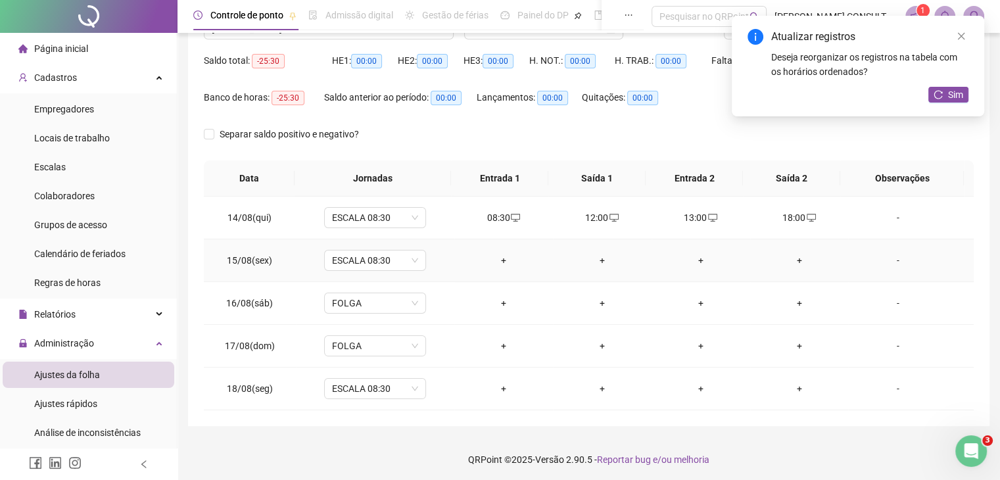
click at [495, 256] on div "+" at bounding box center [504, 260] width 78 height 14
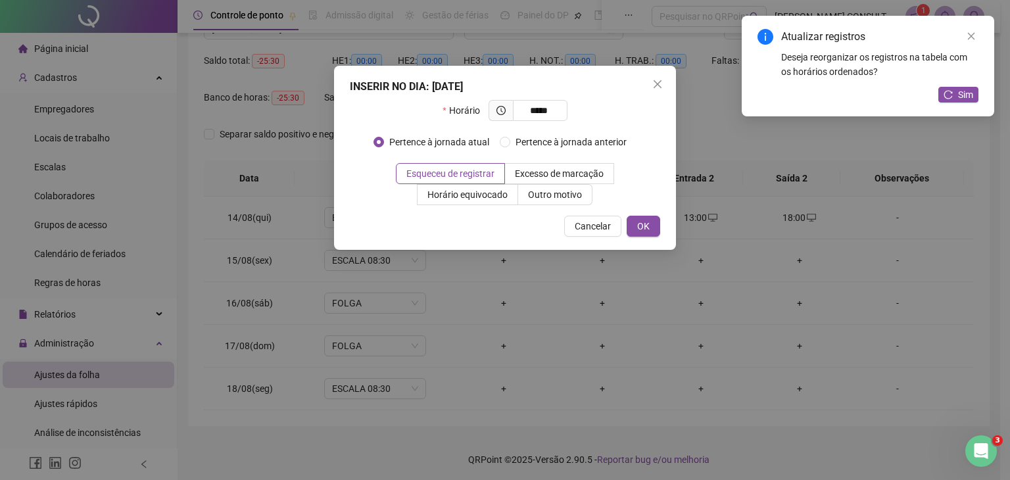
type input "*****"
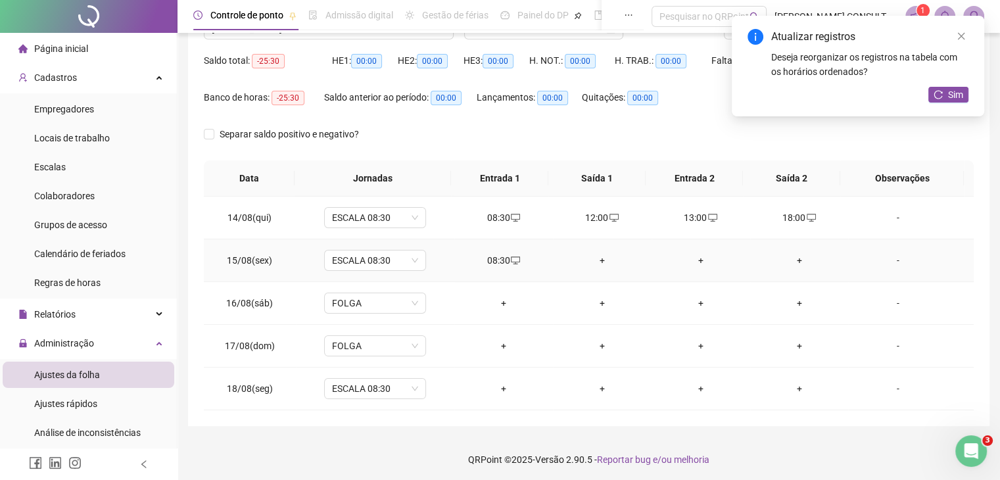
click at [603, 258] on div "+" at bounding box center [603, 260] width 78 height 14
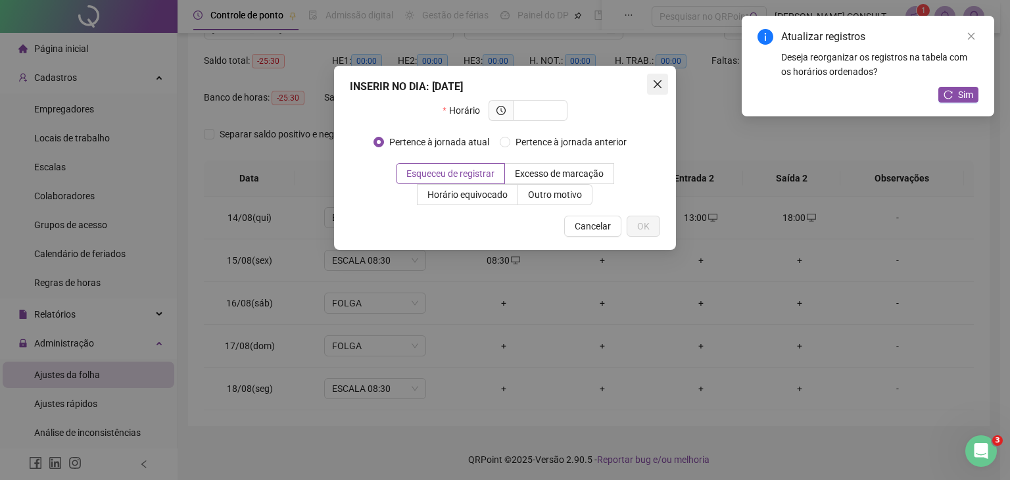
click at [655, 85] on icon "close" at bounding box center [657, 84] width 11 height 11
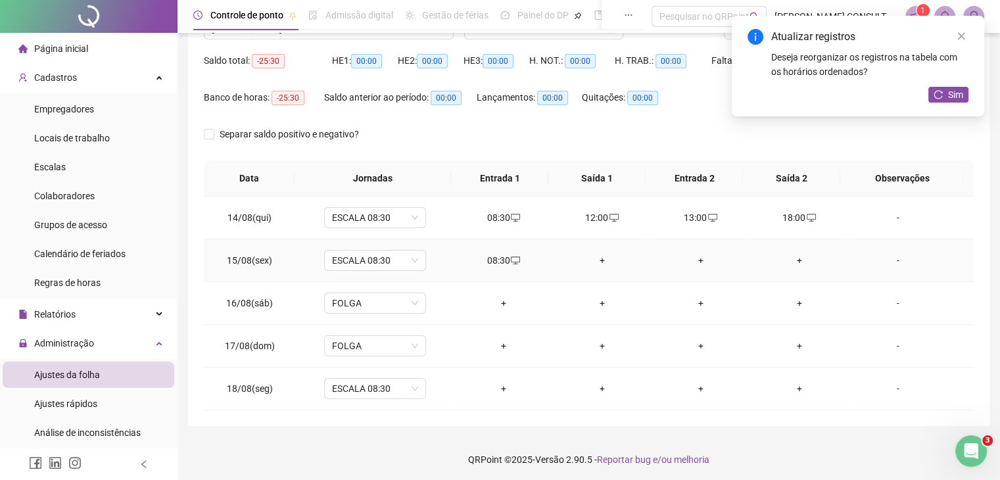
click at [591, 262] on div "+" at bounding box center [603, 260] width 78 height 14
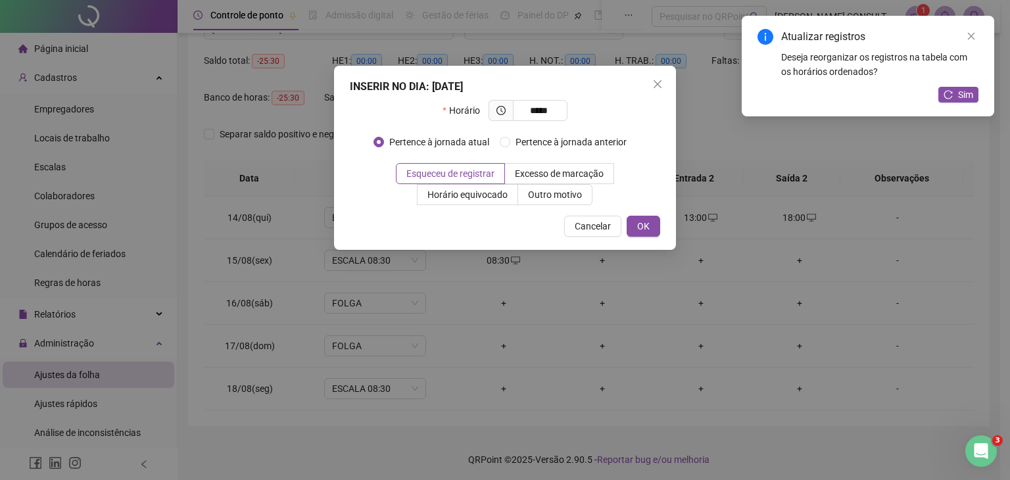
type input "*****"
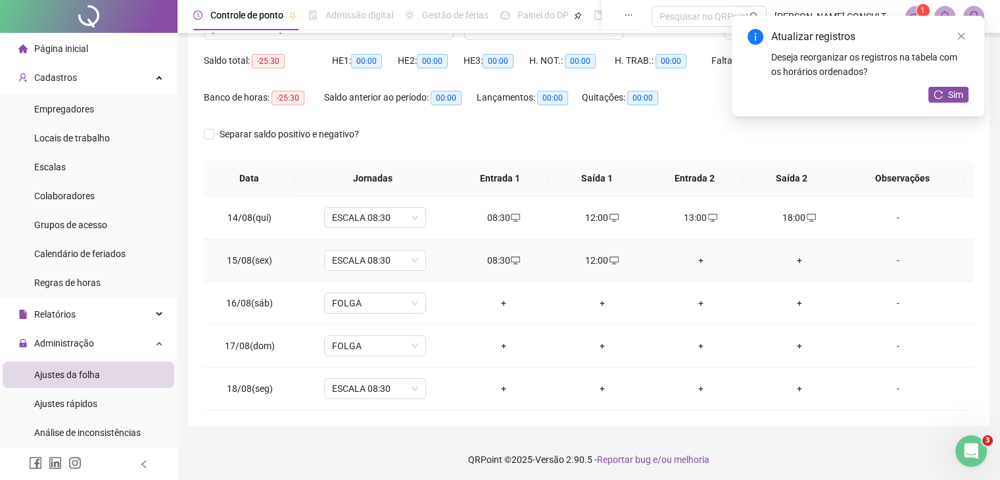
click at [692, 260] on div "+" at bounding box center [701, 260] width 78 height 14
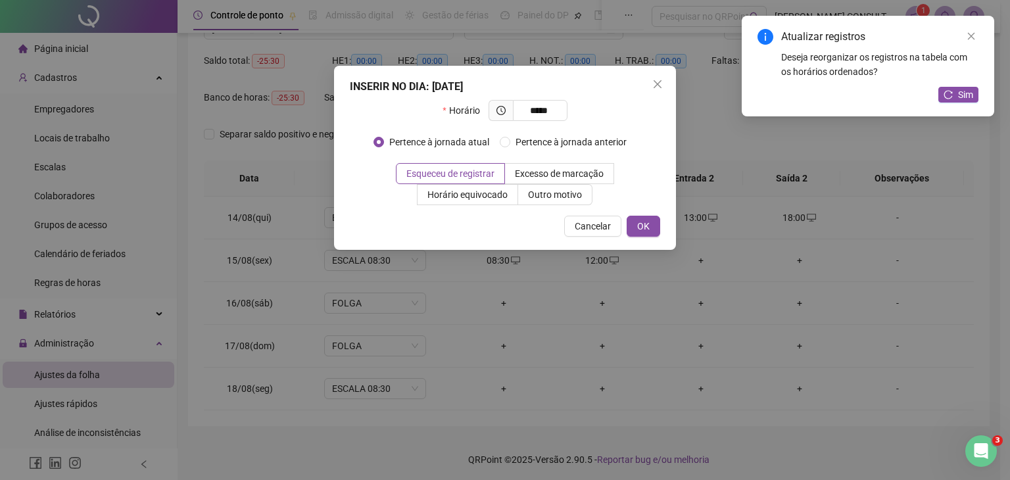
type input "*****"
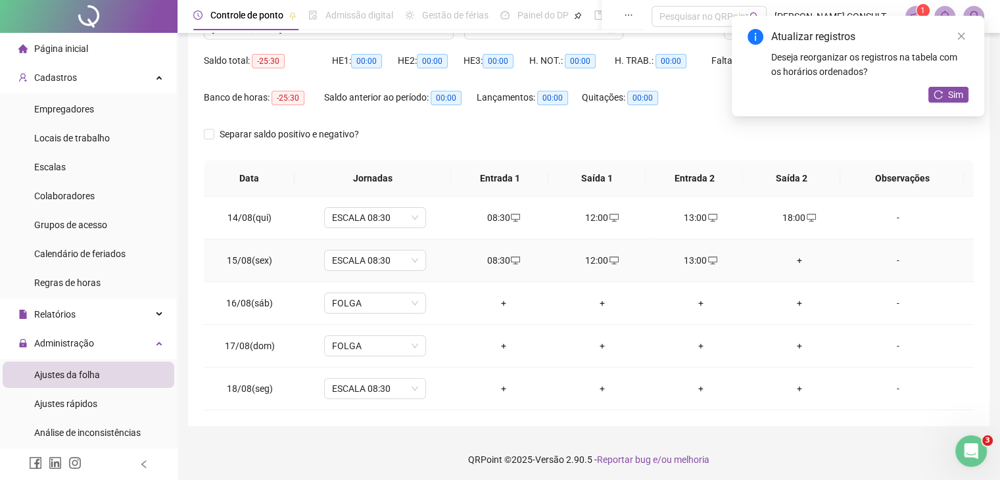
click at [792, 259] on div "+" at bounding box center [800, 260] width 78 height 14
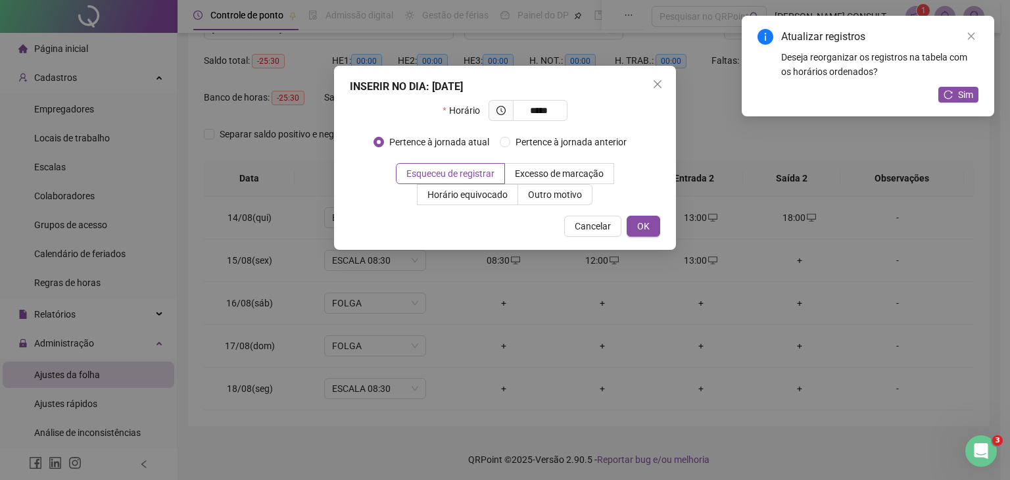
type input "*****"
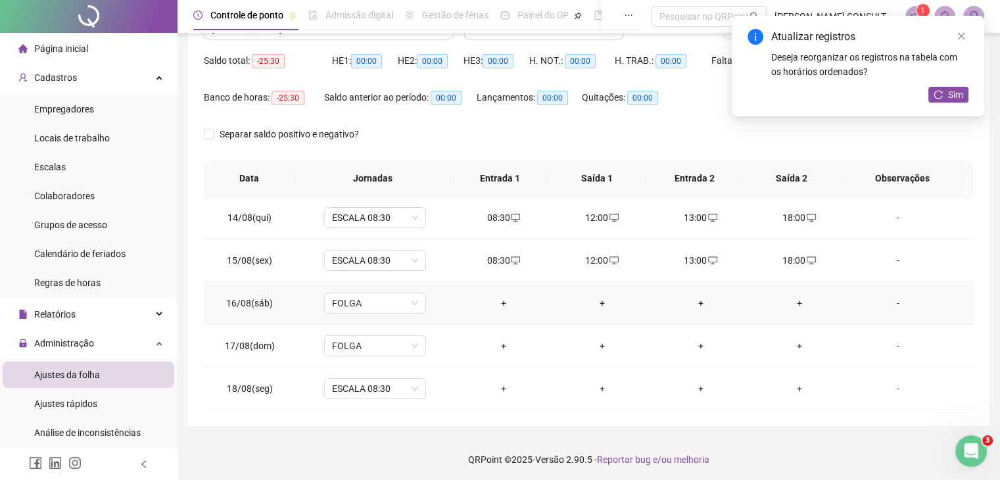
scroll to position [124, 0]
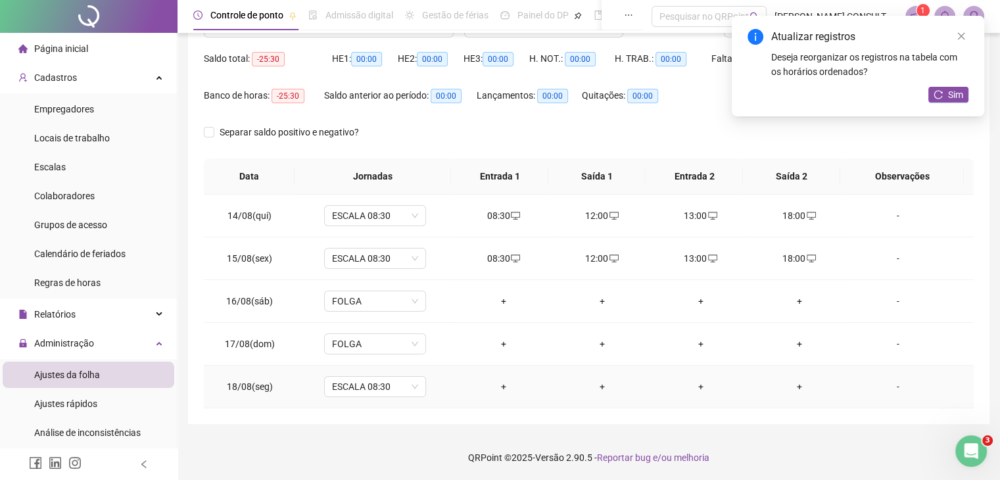
click at [500, 385] on div "+" at bounding box center [504, 386] width 78 height 14
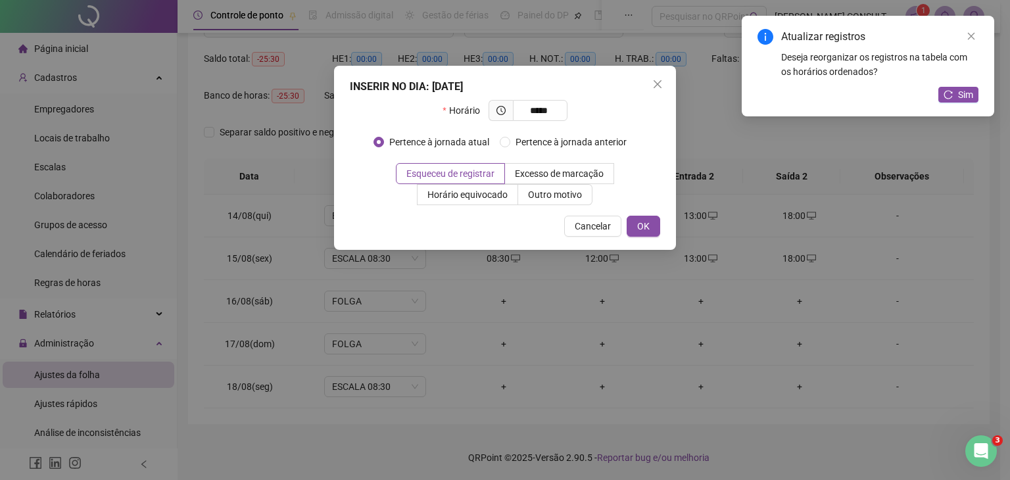
type input "*****"
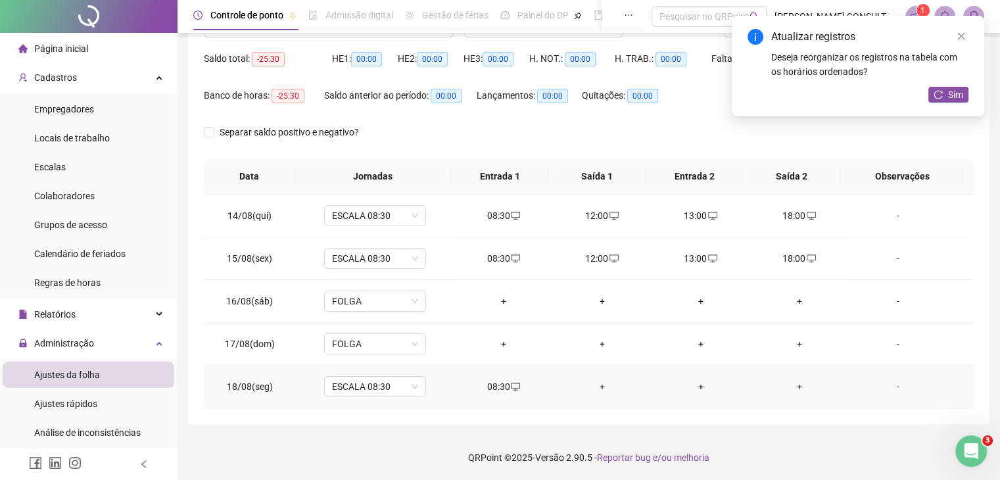
click at [597, 388] on div "+" at bounding box center [603, 386] width 78 height 14
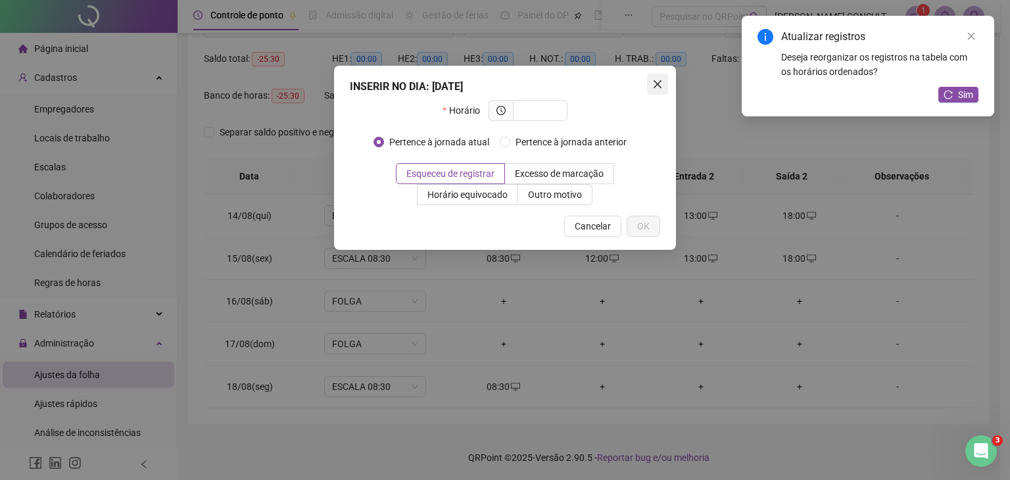
click at [651, 91] on button "Close" at bounding box center [657, 84] width 21 height 21
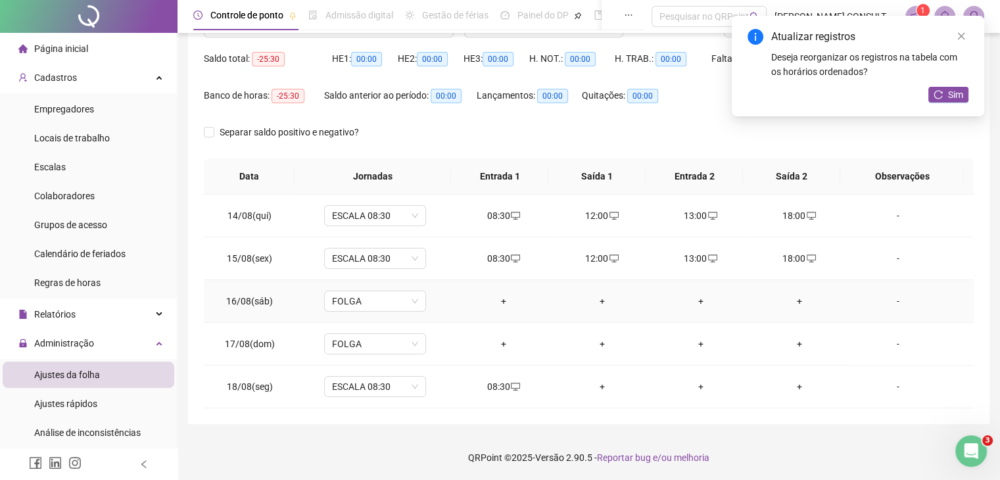
scroll to position [0, 0]
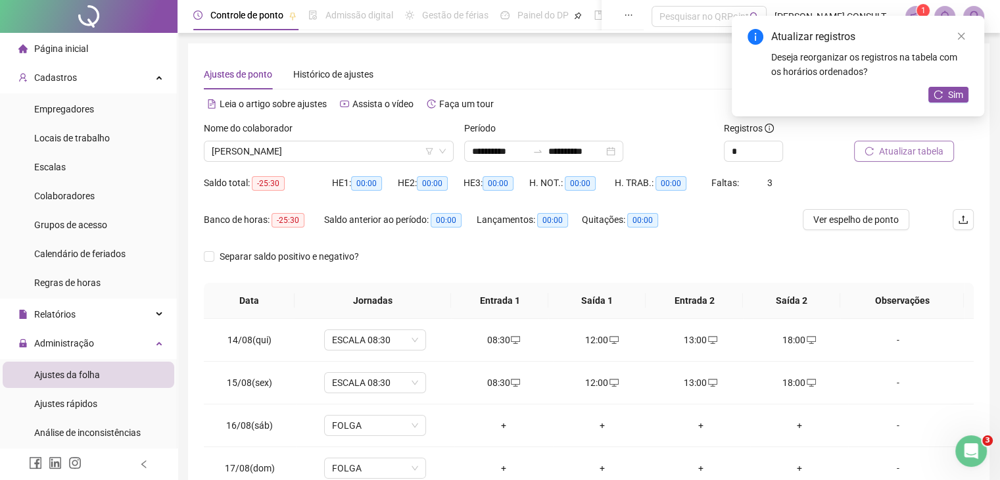
click at [910, 156] on span "Atualizar tabela" at bounding box center [911, 151] width 64 height 14
click at [965, 35] on icon "close" at bounding box center [961, 36] width 9 height 9
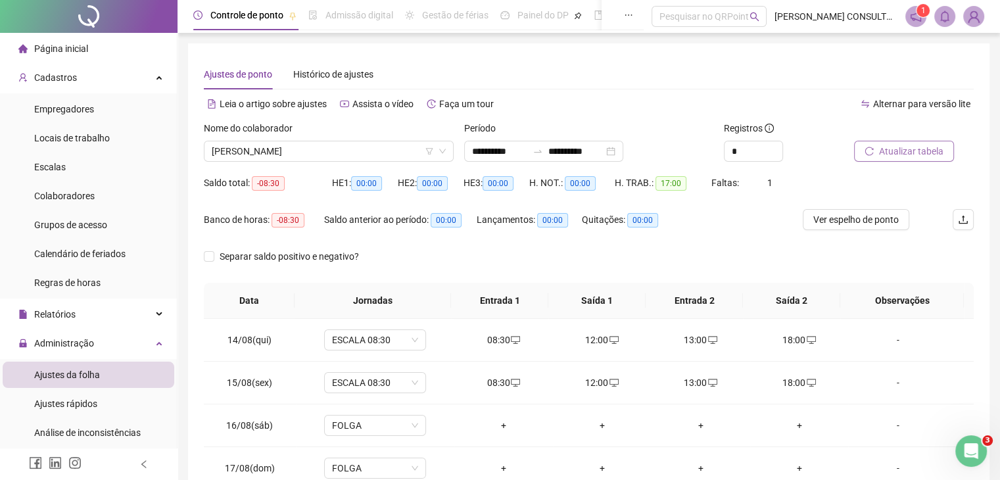
click at [909, 157] on span "Atualizar tabela" at bounding box center [911, 151] width 64 height 14
